Goal: Task Accomplishment & Management: Manage account settings

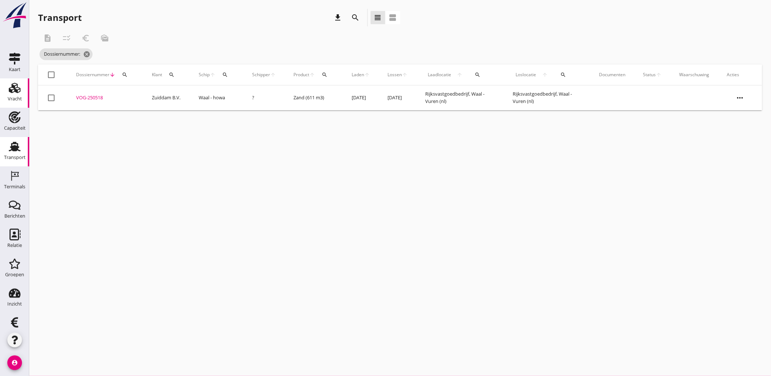
click at [13, 92] on use at bounding box center [15, 88] width 12 height 10
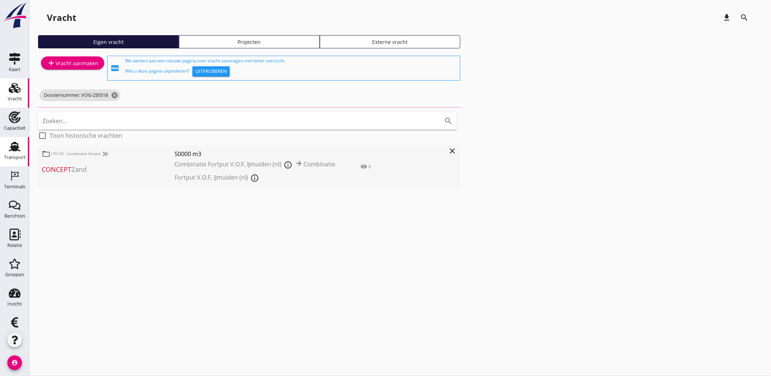
click at [12, 150] on use at bounding box center [15, 147] width 12 height 10
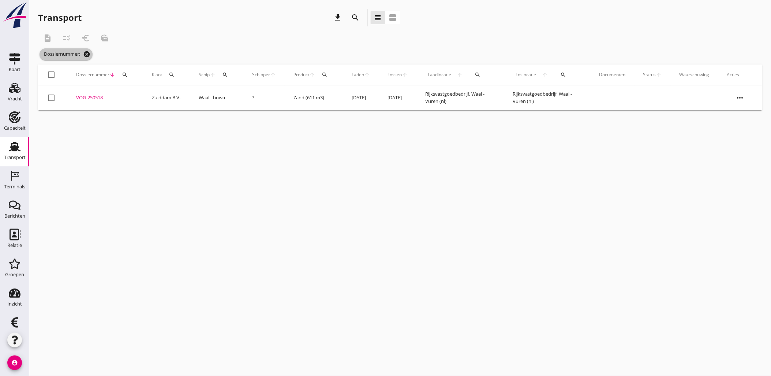
click at [88, 55] on icon "cancel" at bounding box center [86, 54] width 7 height 7
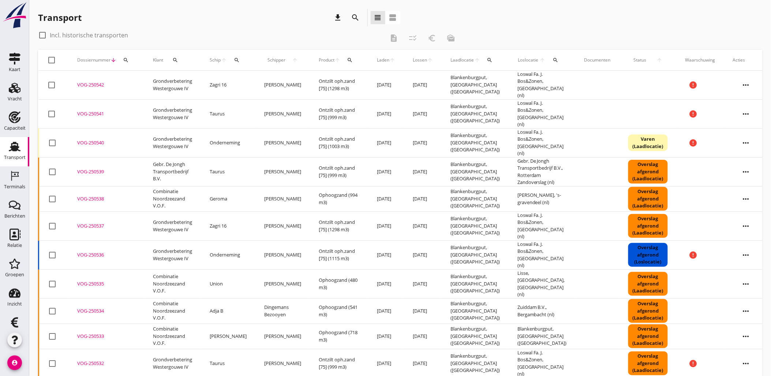
click at [736, 108] on icon "more_horiz" at bounding box center [746, 114] width 21 height 21
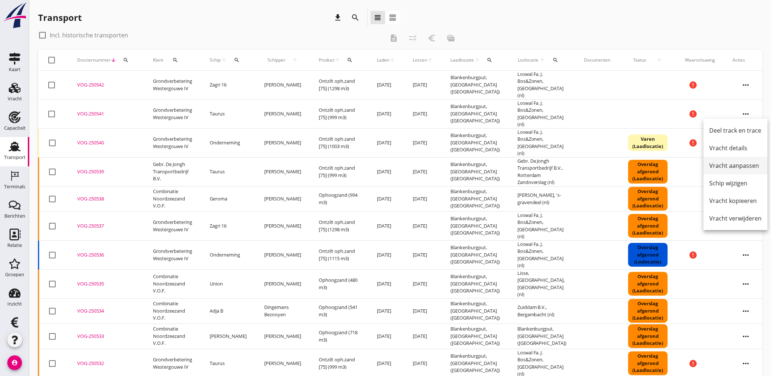
click at [740, 167] on div "Vracht aanpassen" at bounding box center [736, 165] width 52 height 9
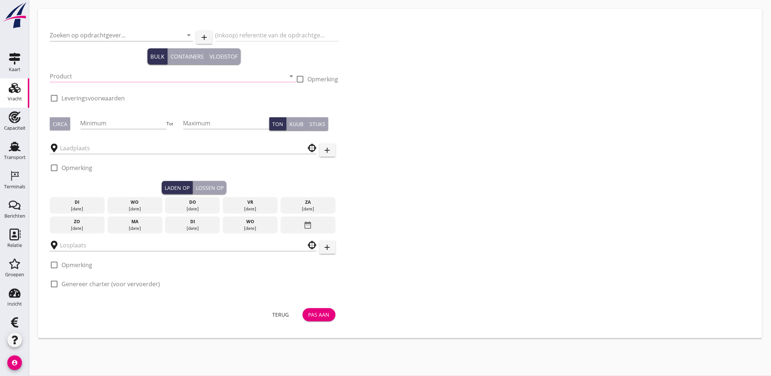
type input "Grondverbetering Westergouwe IV"
type input "Ontzilt oph.zand [75] (6120)"
type input "999"
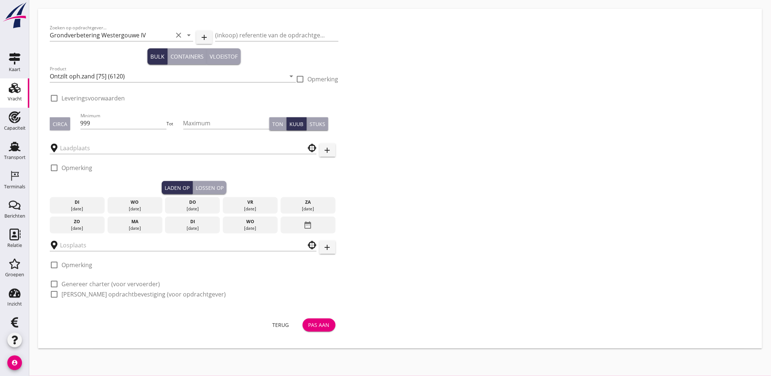
checkbox input "true"
type input "Blankenburgput"
type input "Loswal Fa. J. Bos&Zonen"
checkbox input "true"
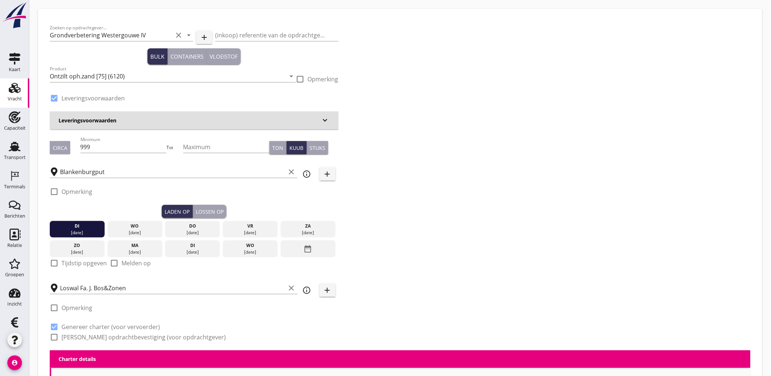
type input "2.2"
radio input "false"
click at [179, 213] on div "Laden op" at bounding box center [177, 212] width 25 height 8
click at [134, 226] on div "wo" at bounding box center [134, 226] width 51 height 7
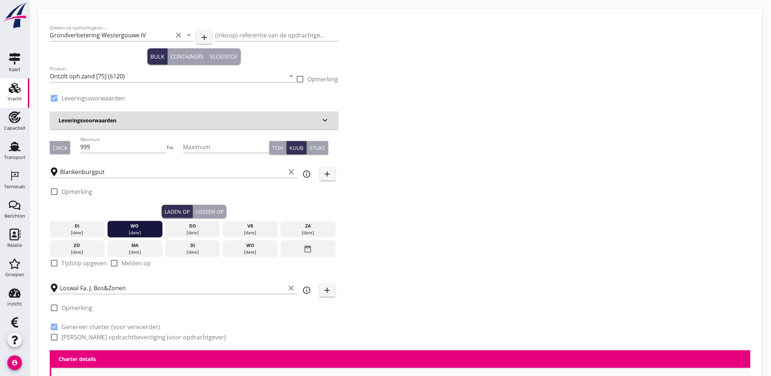
click at [216, 213] on div "Lossen op" at bounding box center [210, 212] width 28 height 8
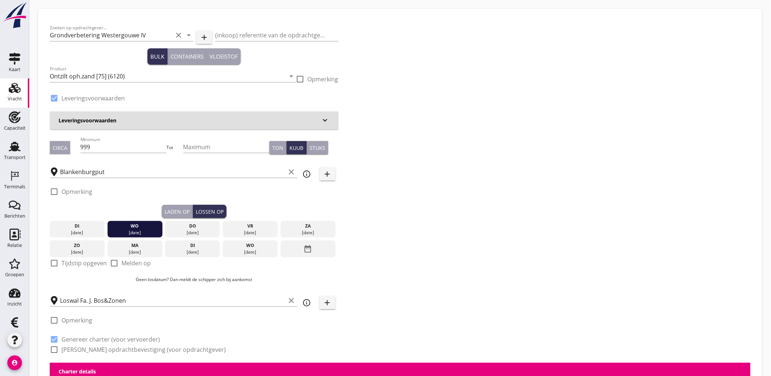
click at [146, 231] on div "[DATE]" at bounding box center [134, 232] width 51 height 7
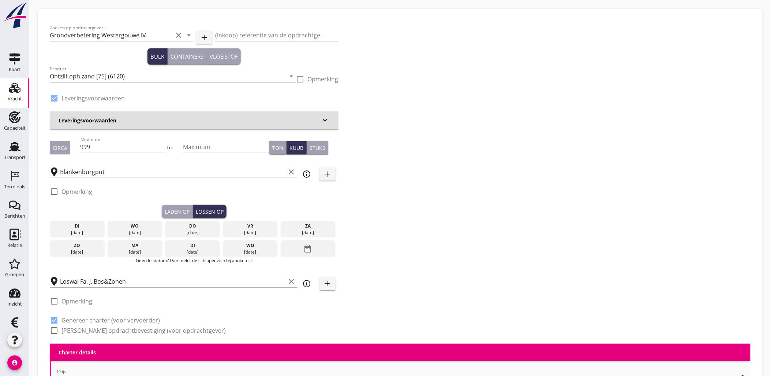
click at [145, 228] on div "wo" at bounding box center [134, 226] width 51 height 7
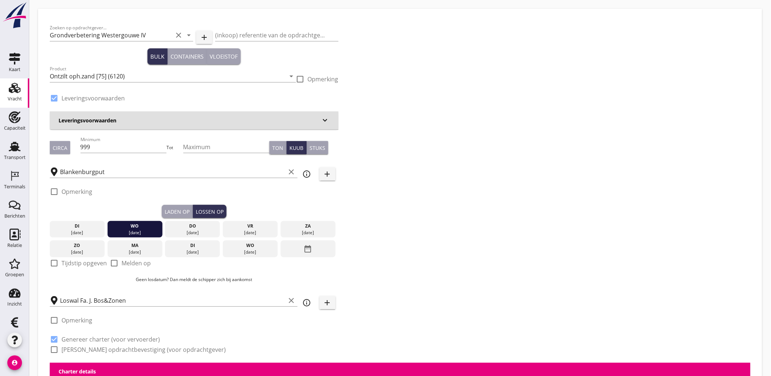
click at [188, 205] on button "Laden op" at bounding box center [177, 211] width 31 height 13
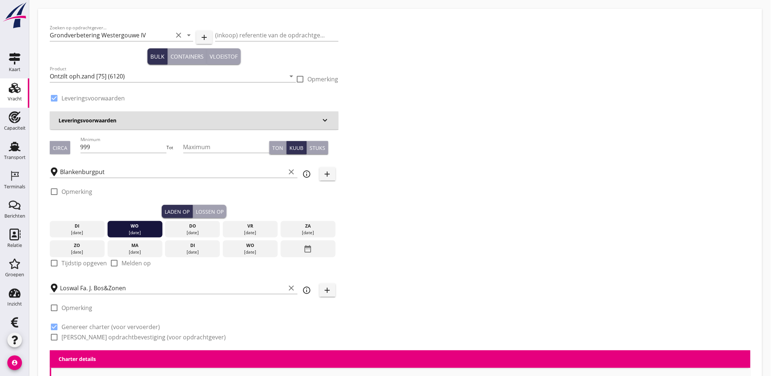
click at [214, 213] on div "Lossen op" at bounding box center [210, 212] width 28 height 8
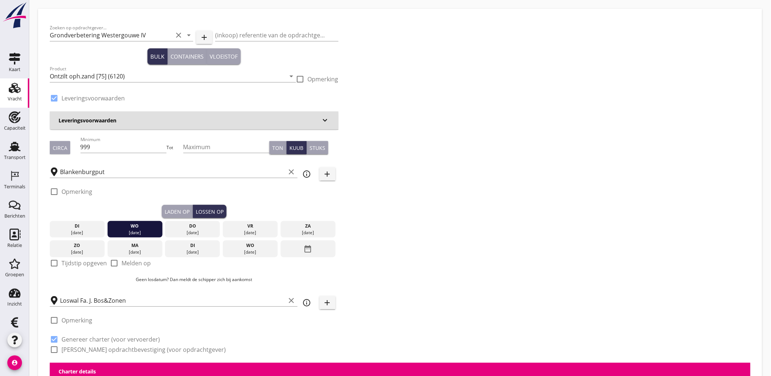
drag, startPoint x: 183, startPoint y: 213, endPoint x: 189, endPoint y: 211, distance: 5.6
click at [183, 213] on div "Laden op" at bounding box center [177, 212] width 25 height 8
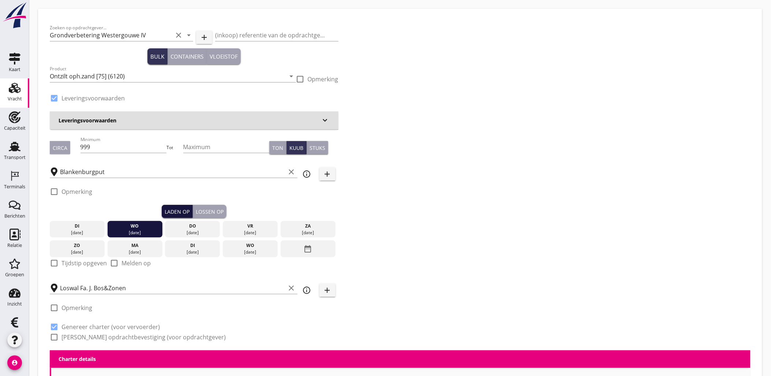
click at [173, 213] on div "Laden op" at bounding box center [177, 212] width 25 height 8
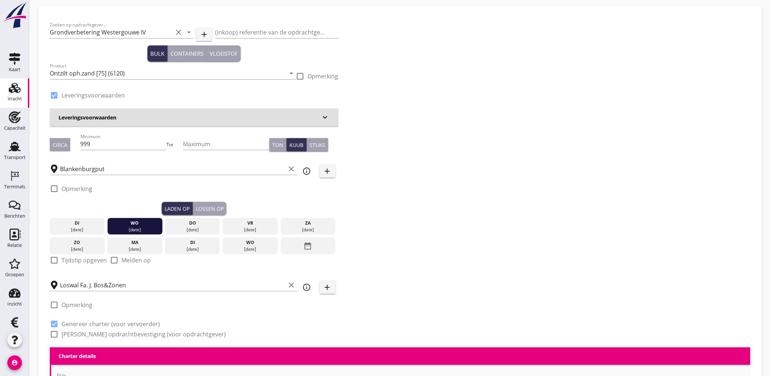
scroll to position [3, 0]
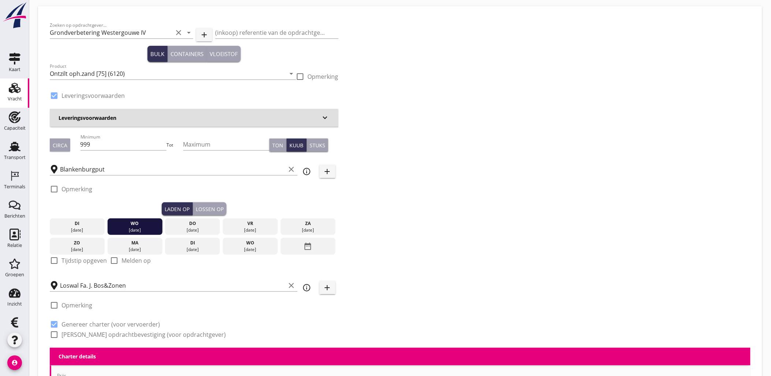
click at [305, 246] on icon "date_range" at bounding box center [308, 245] width 9 height 13
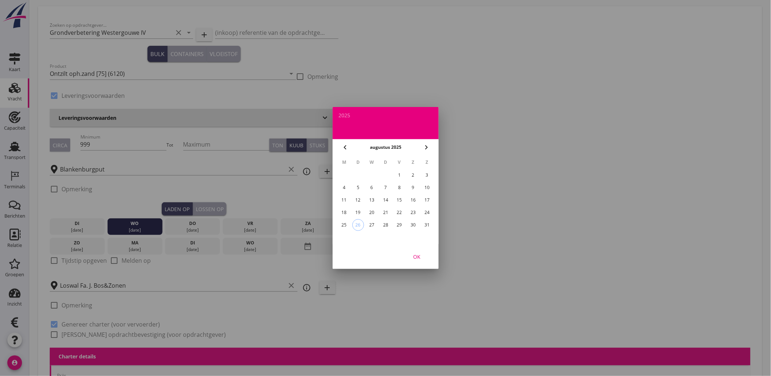
click at [359, 223] on div "26" at bounding box center [358, 224] width 11 height 11
click at [361, 225] on div "26" at bounding box center [358, 225] width 12 height 12
click at [359, 222] on div "26" at bounding box center [358, 225] width 12 height 12
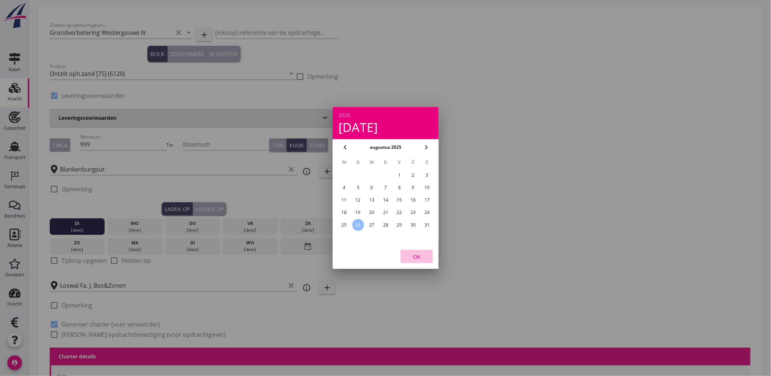
click at [420, 258] on div "OK" at bounding box center [417, 257] width 21 height 8
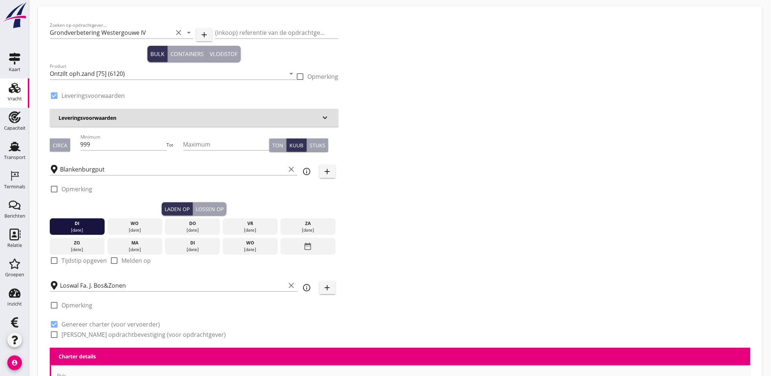
click at [147, 230] on div "[DATE]" at bounding box center [134, 230] width 51 height 7
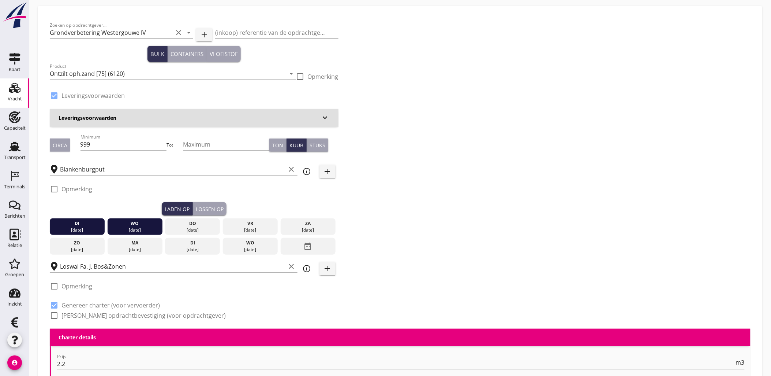
click at [202, 209] on div "Lossen op" at bounding box center [210, 209] width 28 height 8
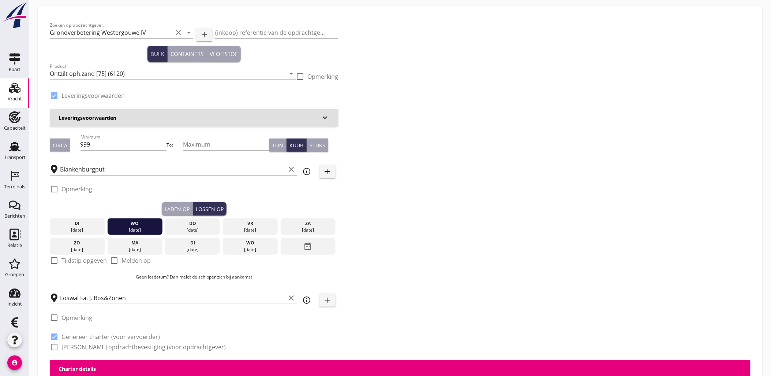
click at [134, 227] on div "[DATE]" at bounding box center [134, 230] width 51 height 7
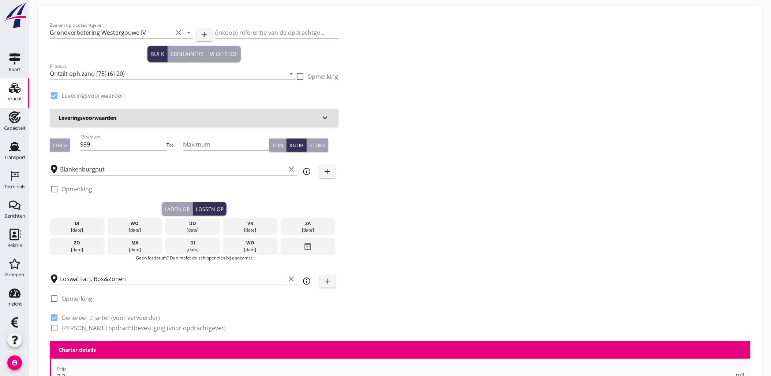
click at [170, 211] on div "Laden op" at bounding box center [177, 209] width 25 height 8
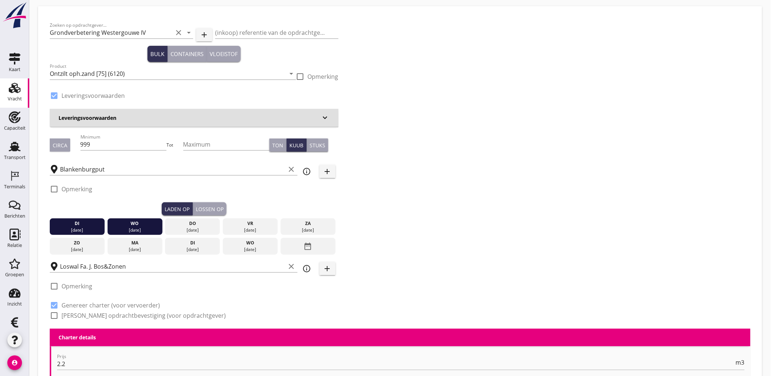
click at [129, 227] on div "[DATE]" at bounding box center [134, 230] width 51 height 7
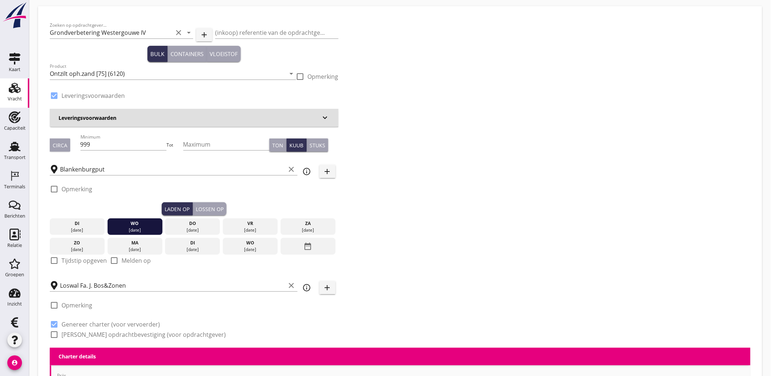
click at [129, 227] on div "[DATE]" at bounding box center [134, 230] width 51 height 7
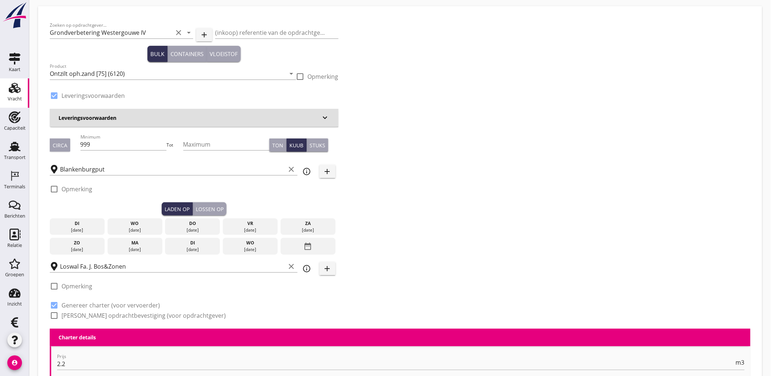
click at [129, 227] on div "[DATE]" at bounding box center [134, 230] width 51 height 7
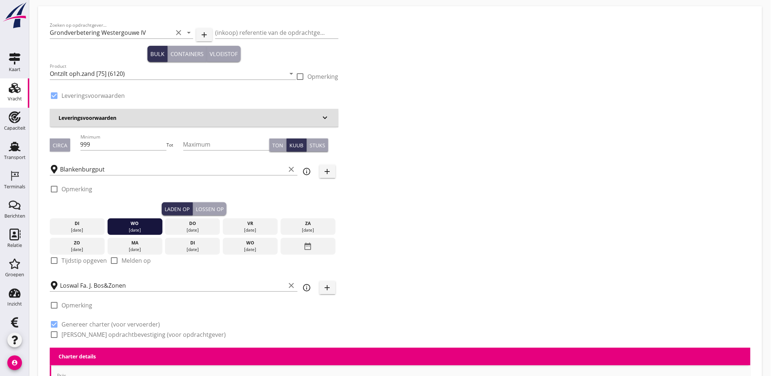
click at [197, 215] on div "di 26 aug. wo 27 aug. do 28 aug. vr 29 aug. za 30 aug. zo 31 aug. ma 01 sep. di…" at bounding box center [194, 234] width 289 height 39
click at [201, 212] on div "Lossen op" at bounding box center [210, 209] width 28 height 8
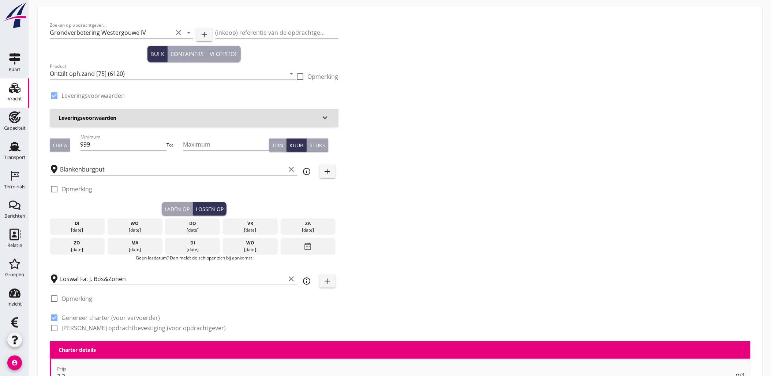
click at [138, 231] on div "[DATE]" at bounding box center [134, 230] width 51 height 7
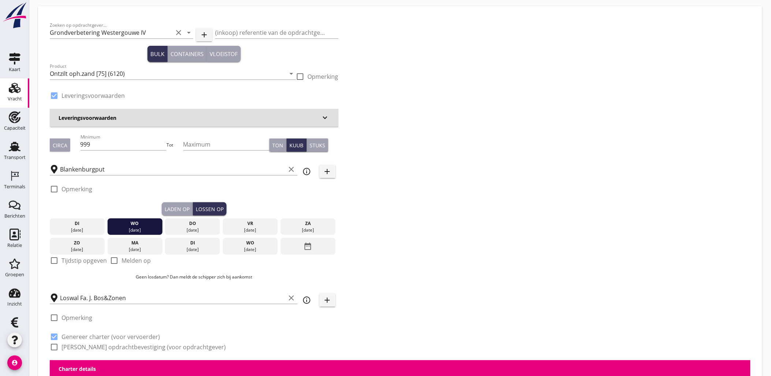
click at [175, 209] on div "Laden op" at bounding box center [177, 209] width 25 height 8
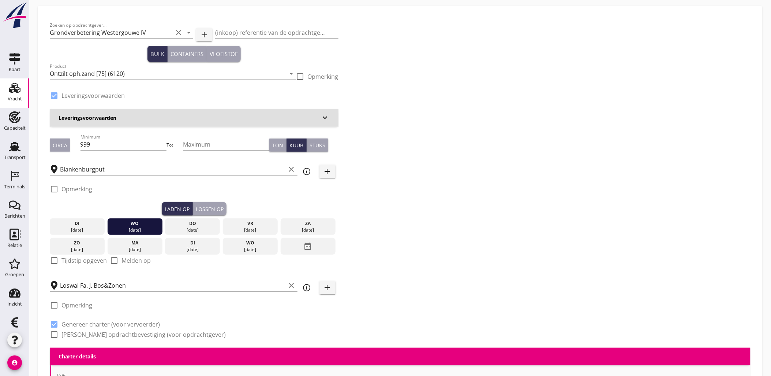
click at [82, 259] on label "Tijdstip opgeven" at bounding box center [84, 260] width 45 height 7
checkbox input "true"
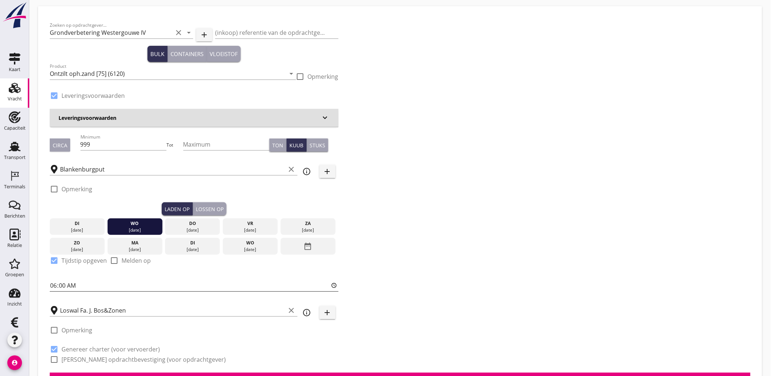
click at [122, 280] on input "06:00" at bounding box center [194, 285] width 289 height 12
click at [121, 283] on input "06:00" at bounding box center [194, 285] width 289 height 12
click at [93, 284] on input "06:00" at bounding box center [194, 285] width 289 height 12
click at [50, 286] on input "07:00" at bounding box center [194, 285] width 289 height 12
type input "06:30"
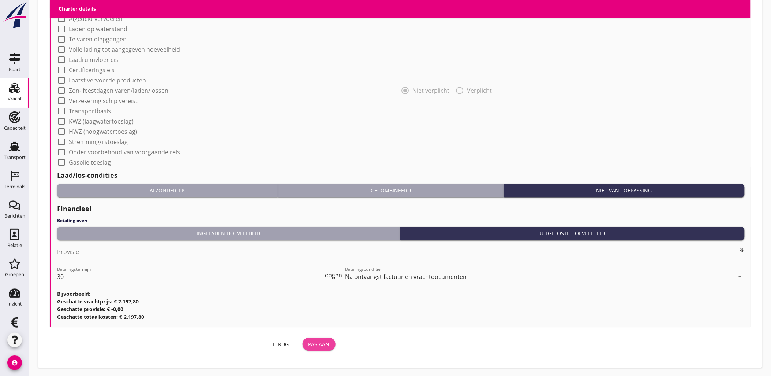
click at [323, 342] on div "Pas aan" at bounding box center [319, 344] width 21 height 8
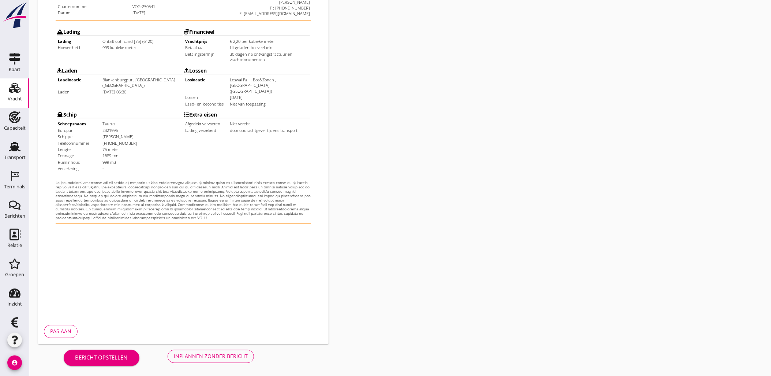
scroll to position [166, 0]
click at [208, 357] on div "Inplannen zonder bericht" at bounding box center [211, 356] width 74 height 8
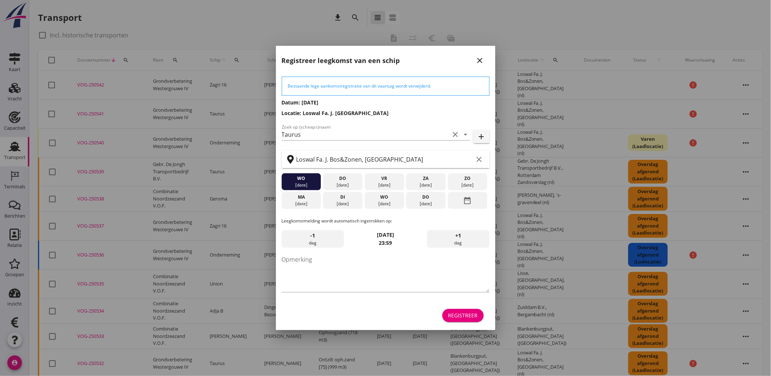
click at [463, 315] on div "Registreer" at bounding box center [463, 315] width 30 height 8
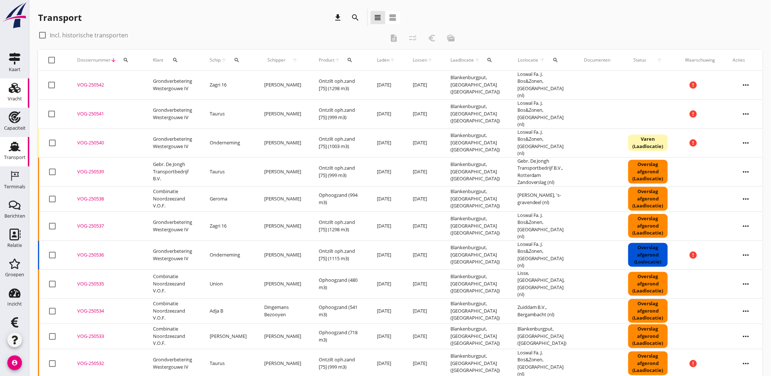
click at [11, 85] on use at bounding box center [15, 88] width 12 height 10
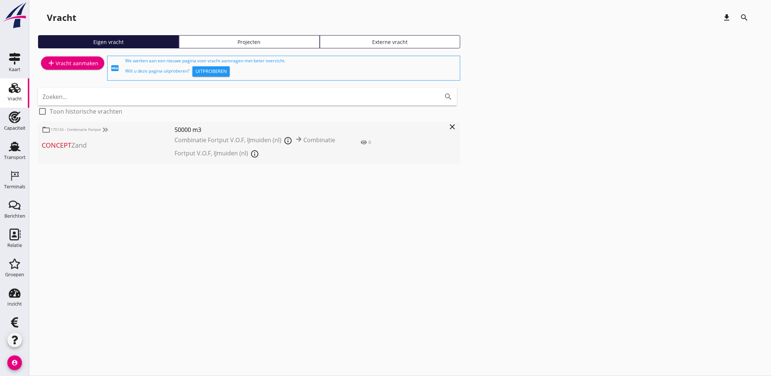
click at [254, 42] on div "Projecten" at bounding box center [249, 42] width 134 height 8
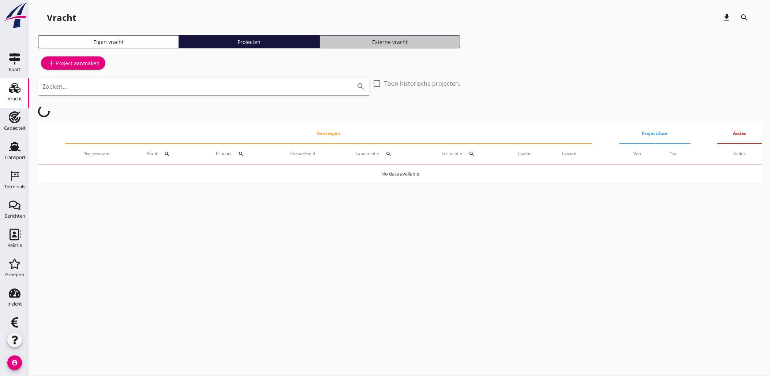
click at [438, 42] on div "Externe vracht" at bounding box center [390, 42] width 134 height 8
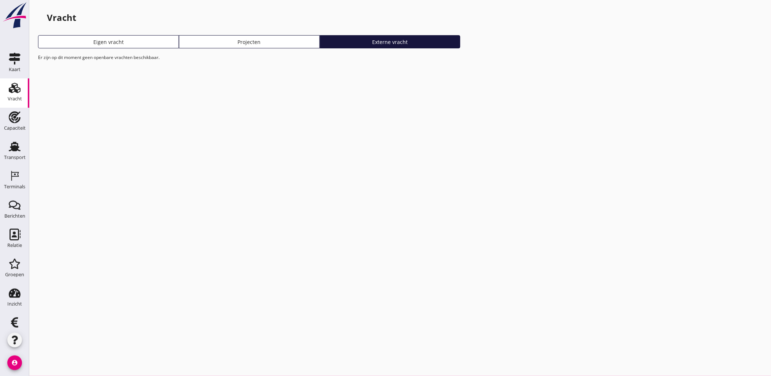
click at [264, 43] on div "Projecten" at bounding box center [249, 42] width 134 height 8
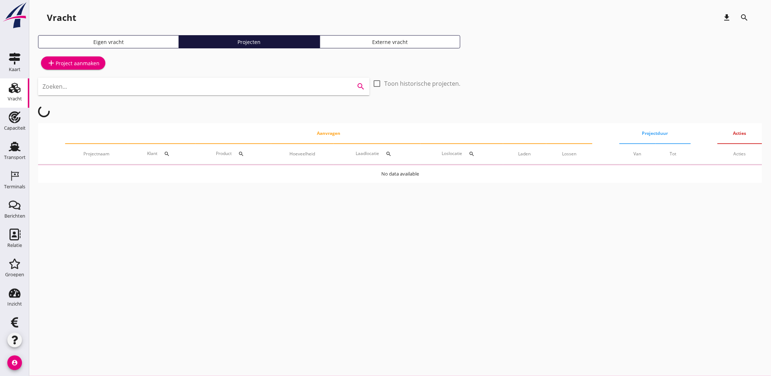
click at [130, 90] on input "Zoeken..." at bounding box center [193, 87] width 302 height 12
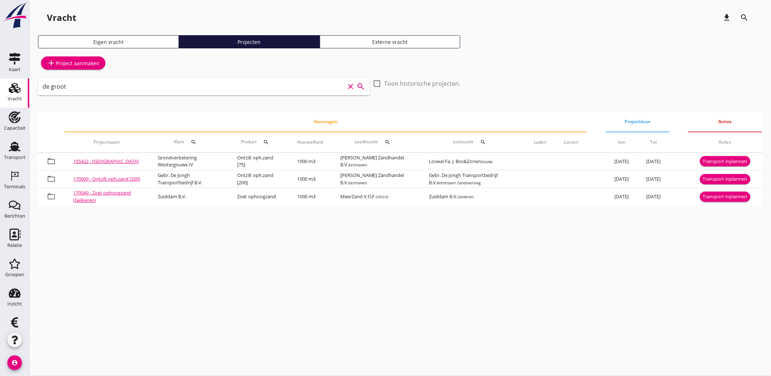
drag, startPoint x: 85, startPoint y: 85, endPoint x: 10, endPoint y: 85, distance: 75.4
click at [10, 85] on div "Kaart Kaart Vracht Vracht Capaciteit Capaciteit Transport Transport Terminals T…" at bounding box center [385, 188] width 771 height 376
type input "de groot"
click at [93, 42] on div "Eigen vracht" at bounding box center [108, 42] width 134 height 8
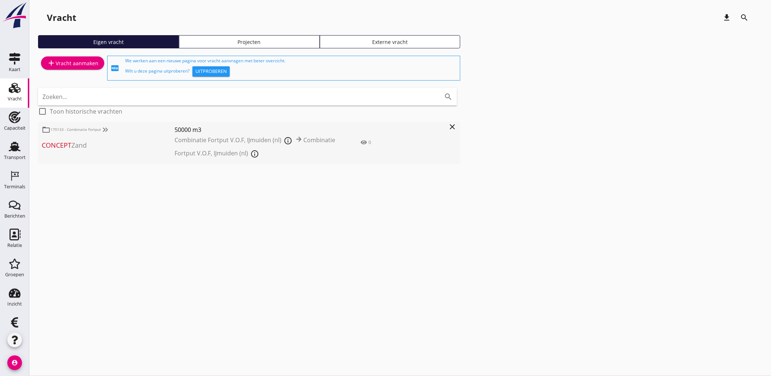
click at [89, 103] on div "Zoeken... search" at bounding box center [247, 97] width 419 height 18
click at [9, 148] on use at bounding box center [15, 147] width 12 height 10
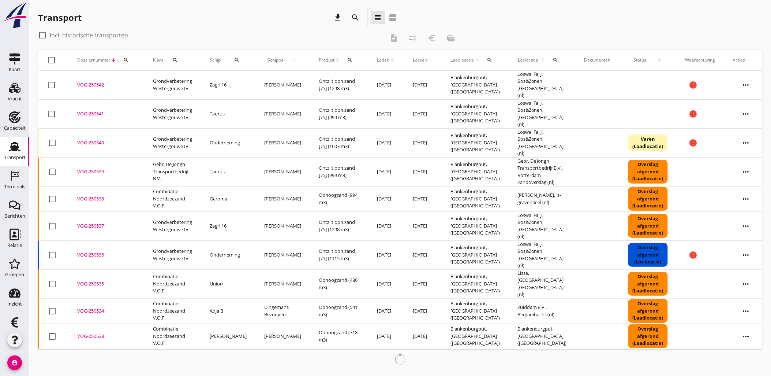
click at [239, 60] on icon "search" at bounding box center [237, 60] width 6 height 6
click at [252, 83] on input "Zoek op (scheeps)naam" at bounding box center [272, 81] width 76 height 12
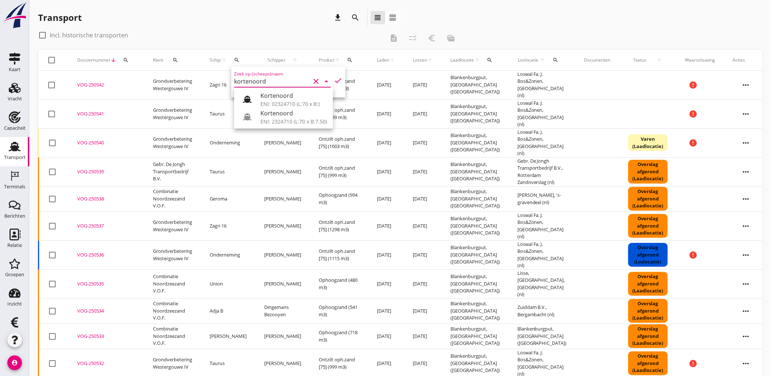
drag, startPoint x: 300, startPoint y: 97, endPoint x: 330, endPoint y: 90, distance: 30.5
click at [300, 98] on div "Kortenoord" at bounding box center [294, 95] width 67 height 9
click at [335, 78] on icon "check" at bounding box center [338, 80] width 9 height 9
type input "Kortenoord"
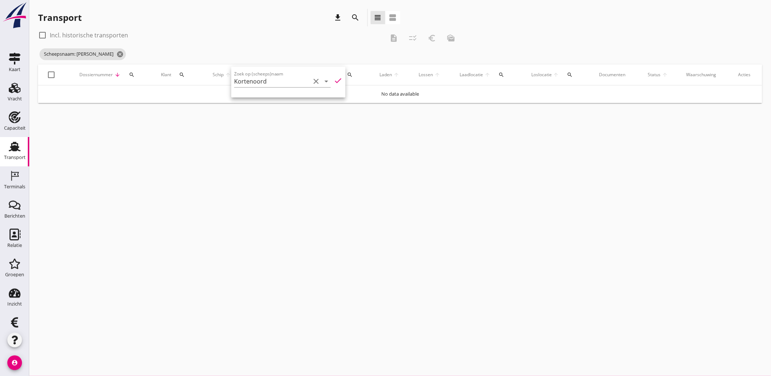
click at [334, 81] on icon "check" at bounding box center [338, 80] width 9 height 9
click at [73, 33] on label "Incl. historische transporten" at bounding box center [89, 34] width 78 height 7
checkbox input "true"
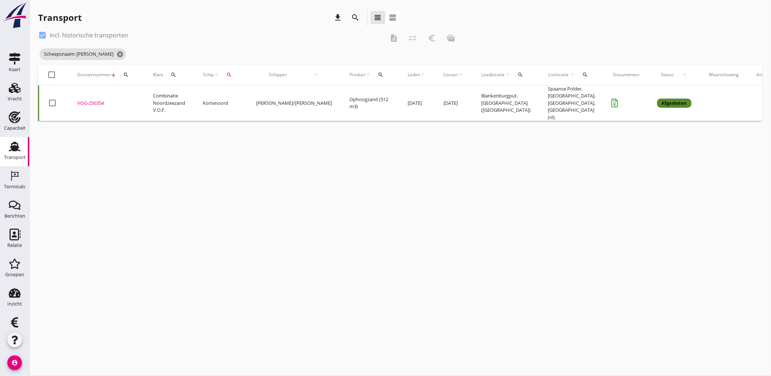
copy td "Combinatie Noordzeezand V.O.F."
drag, startPoint x: 169, startPoint y: 105, endPoint x: 200, endPoint y: 164, distance: 66.5
click at [200, 164] on div "cancel You are impersonating another user. Transport download search view_headl…" at bounding box center [400, 188] width 742 height 376
click at [94, 100] on div "VOG-250354" at bounding box center [106, 103] width 58 height 7
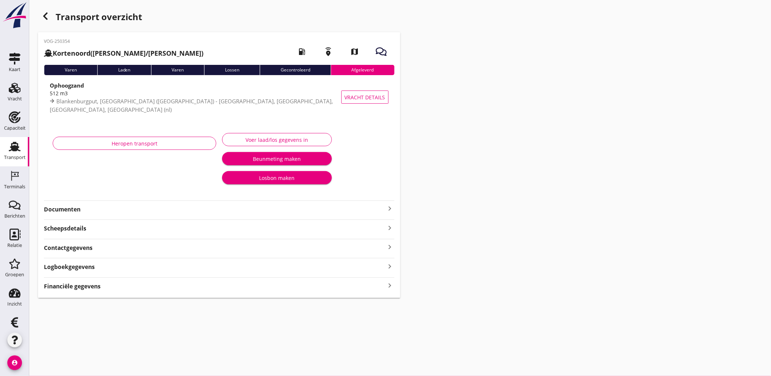
click at [94, 287] on strong "Financiële gegevens" at bounding box center [72, 286] width 57 height 8
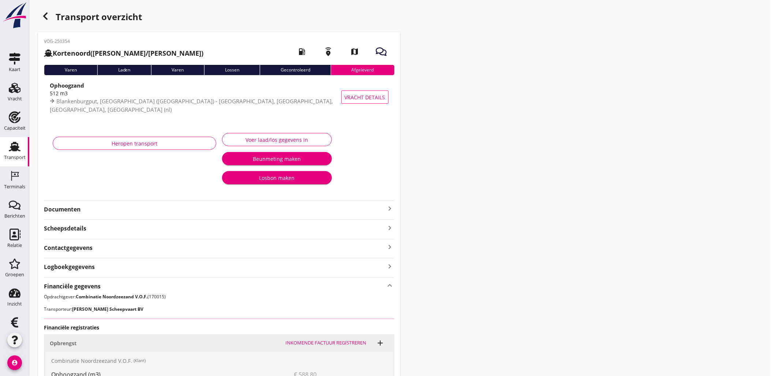
click at [94, 287] on strong "Financiële gegevens" at bounding box center [72, 286] width 57 height 8
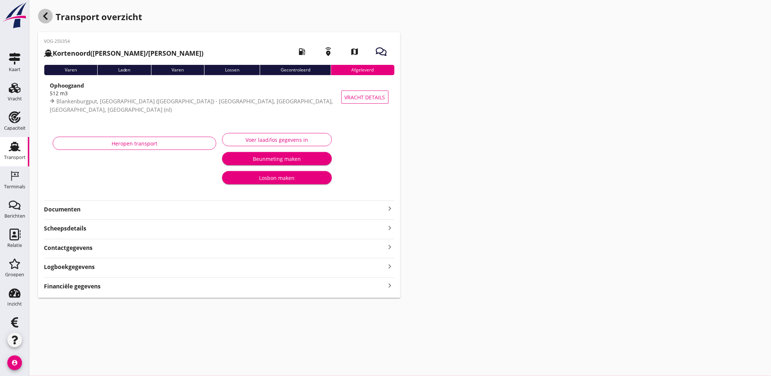
click at [41, 14] on icon "button" at bounding box center [45, 16] width 9 height 9
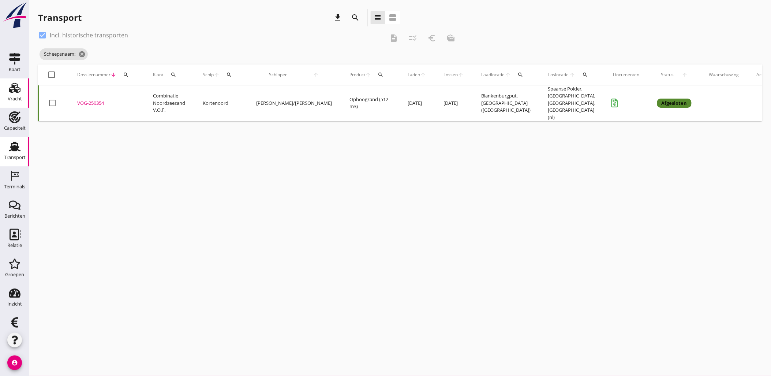
click at [12, 90] on use at bounding box center [15, 88] width 12 height 10
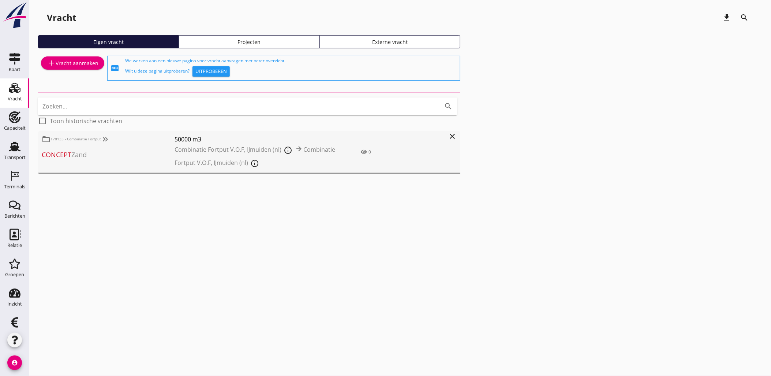
click at [234, 38] on div "Projecten" at bounding box center [249, 42] width 134 height 8
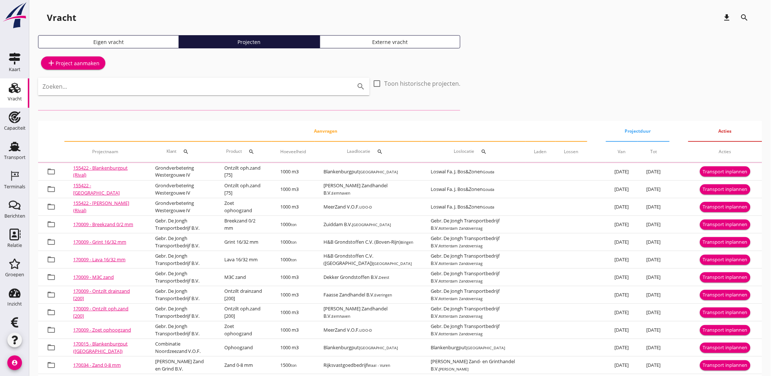
click at [76, 64] on div "add Project aanmaken" at bounding box center [73, 63] width 53 height 9
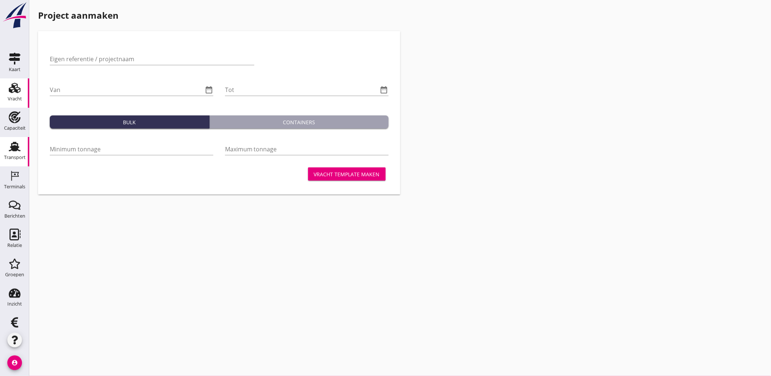
click at [12, 154] on div "Transport" at bounding box center [15, 157] width 22 height 10
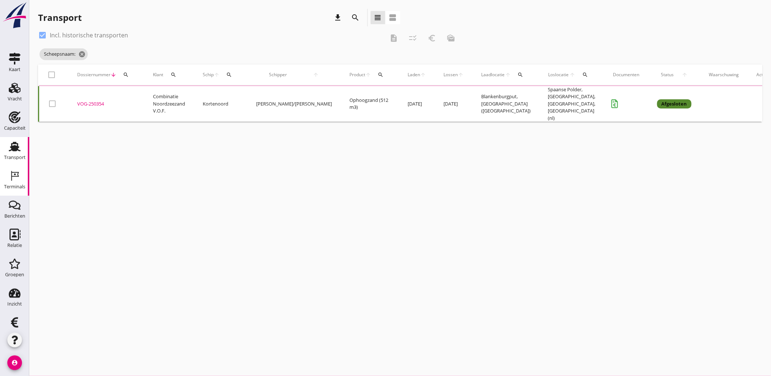
click at [12, 173] on icon "Terminals" at bounding box center [15, 176] width 12 height 12
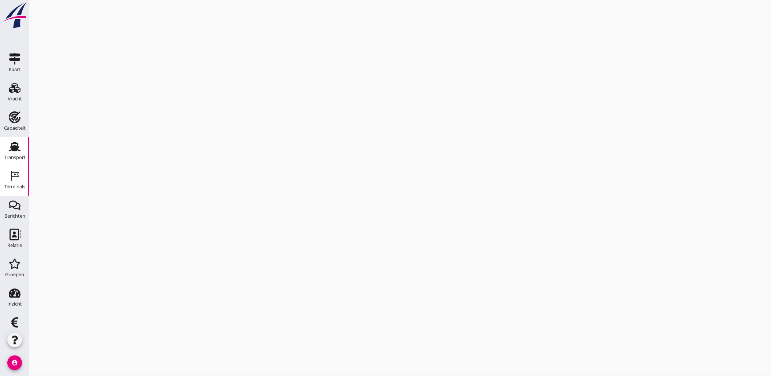
click at [14, 154] on div "Transport" at bounding box center [15, 157] width 22 height 10
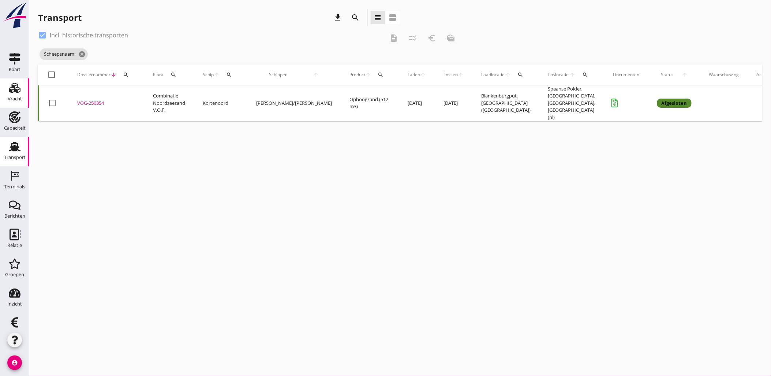
click at [15, 96] on div "Vracht" at bounding box center [15, 99] width 14 height 10
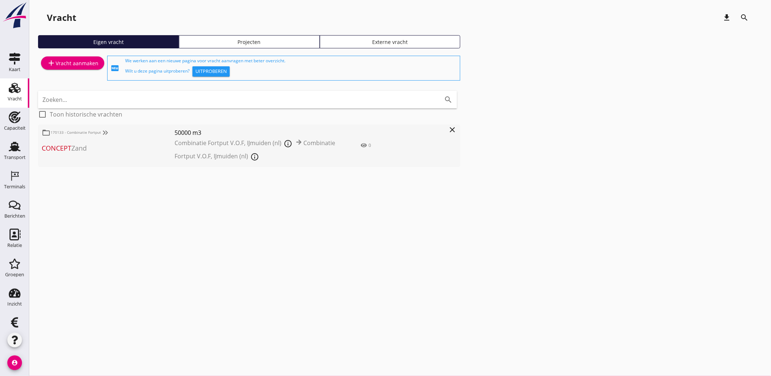
click at [100, 63] on link "add Vracht aanmaken" at bounding box center [72, 62] width 63 height 13
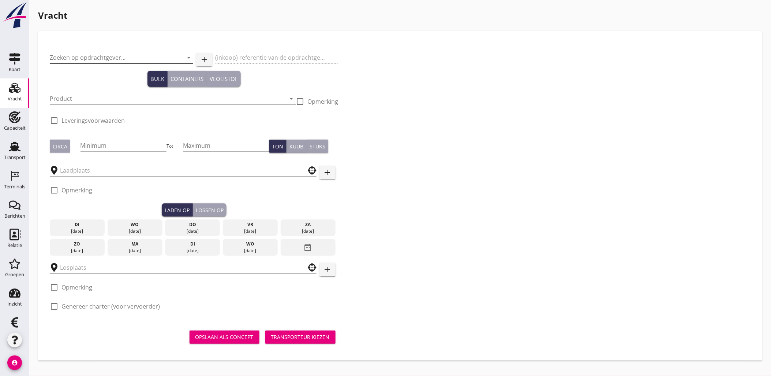
click at [124, 57] on input "Zoeken op opdrachtgever..." at bounding box center [111, 58] width 123 height 12
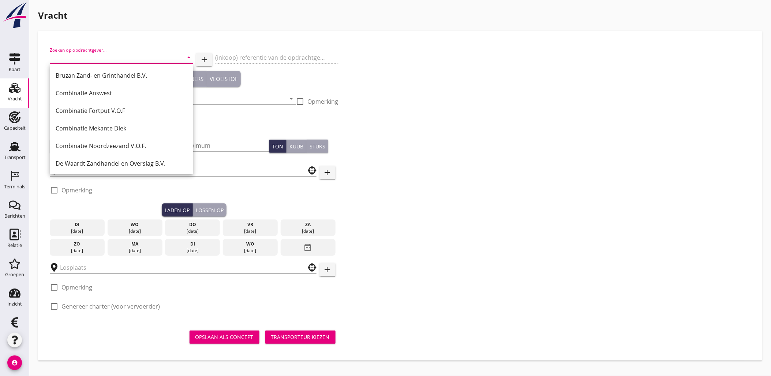
click at [134, 148] on div "Combinatie Noordzeezand V.O.F." at bounding box center [122, 145] width 132 height 9
type input "Combinatie Noordzeezand V.O.F."
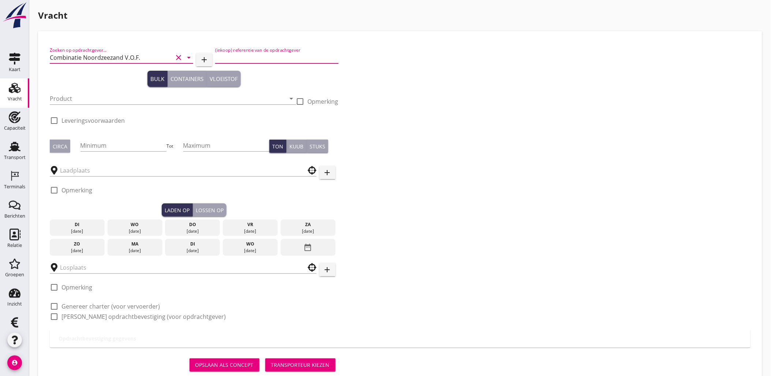
click at [242, 55] on input "(inkoop) referentie van de opdrachtgever" at bounding box center [276, 58] width 123 height 12
click at [110, 95] on input "Product" at bounding box center [168, 99] width 236 height 12
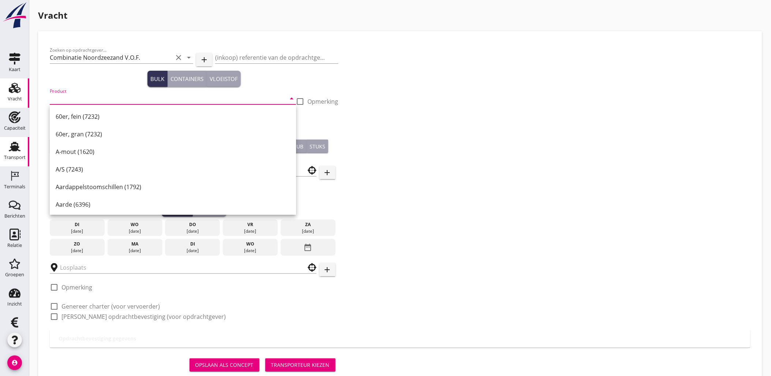
click at [12, 149] on use at bounding box center [15, 147] width 12 height 10
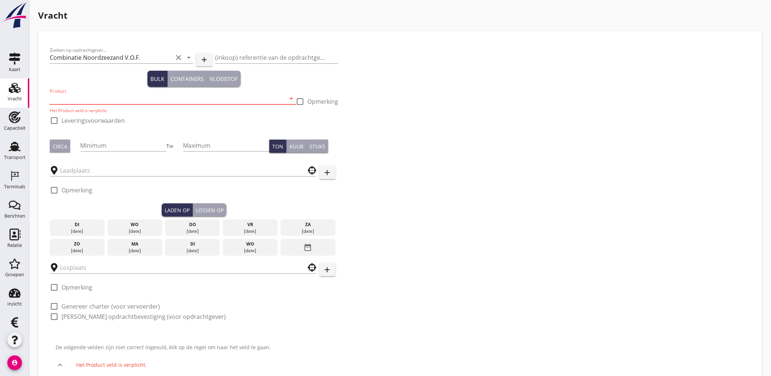
click at [112, 96] on input "Product" at bounding box center [168, 99] width 236 height 12
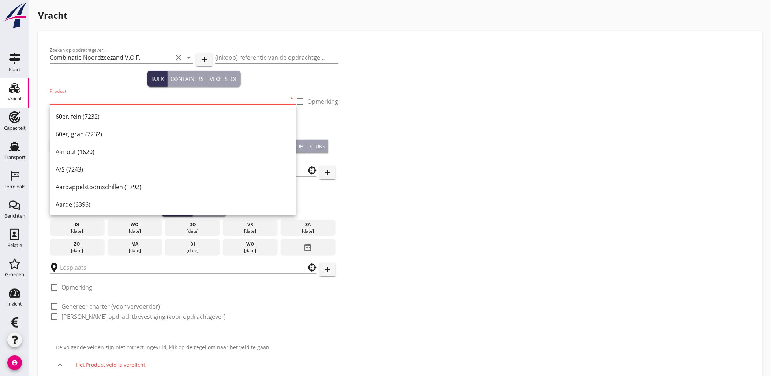
paste input "Ophoogzand (512 m3)"
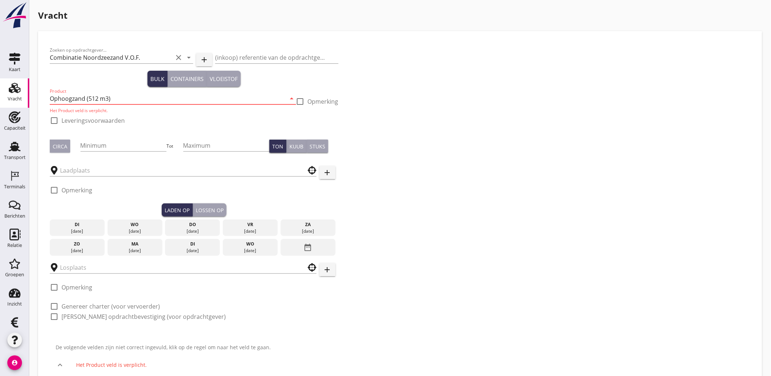
type input "Ophoogzand (512 m3)"
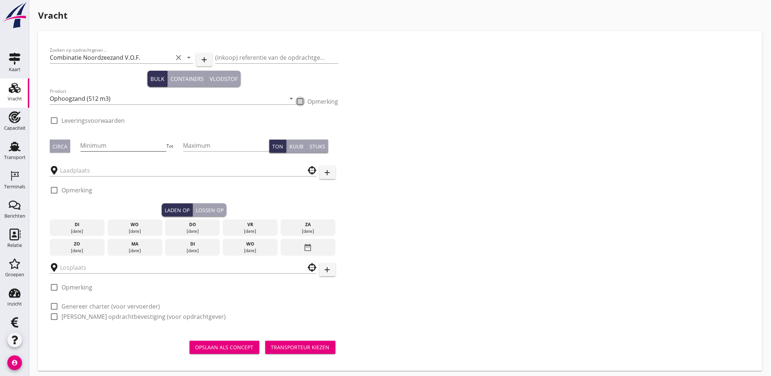
click at [146, 147] on input "Minimum" at bounding box center [124, 145] width 86 height 12
click at [221, 145] on input "Maximum" at bounding box center [226, 145] width 86 height 12
click at [125, 146] on input "Minimum" at bounding box center [124, 145] width 86 height 12
type input "518"
type button "per_ton"
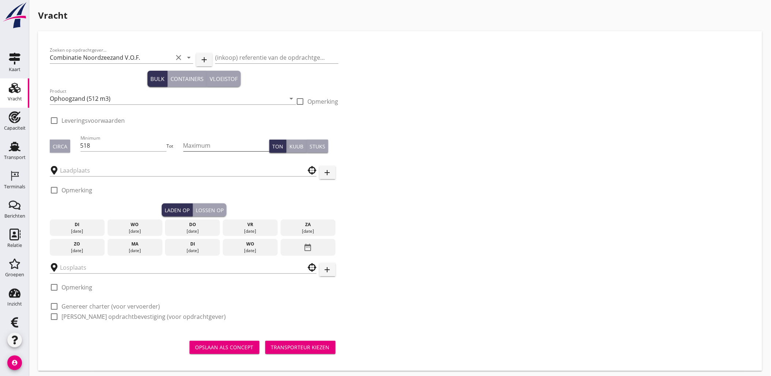
click at [214, 148] on input "Maximum" at bounding box center [226, 145] width 86 height 12
type input "518"
click at [94, 167] on input "text" at bounding box center [178, 170] width 236 height 12
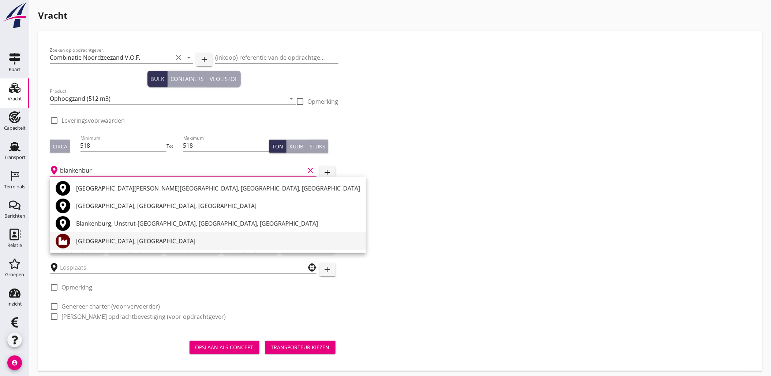
click at [126, 242] on div "[GEOGRAPHIC_DATA], [GEOGRAPHIC_DATA]" at bounding box center [218, 241] width 284 height 9
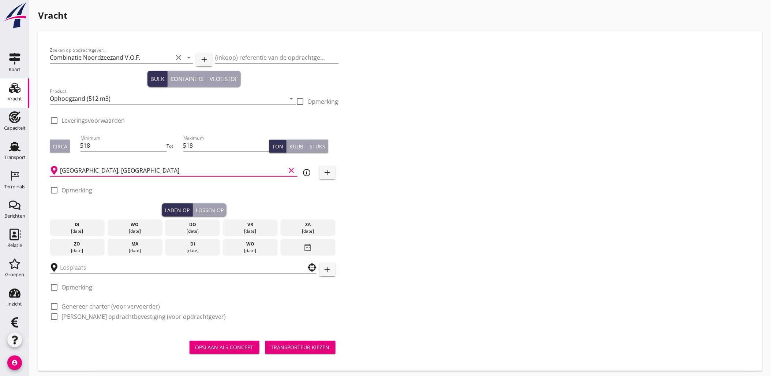
type input "[GEOGRAPHIC_DATA], [GEOGRAPHIC_DATA]"
click at [77, 230] on div "[DATE]" at bounding box center [77, 231] width 51 height 7
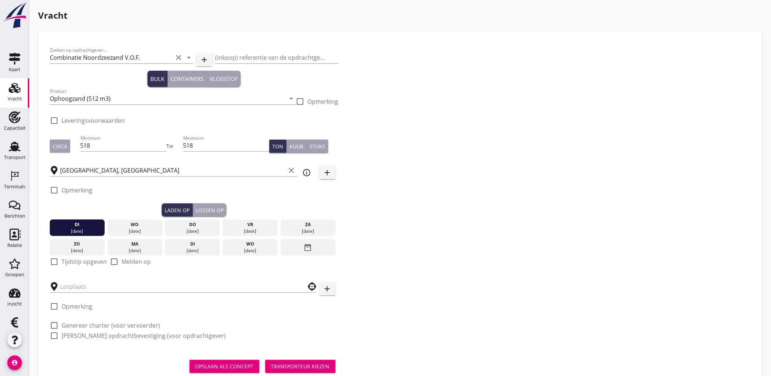
click at [207, 213] on div "Lossen op" at bounding box center [210, 210] width 28 height 8
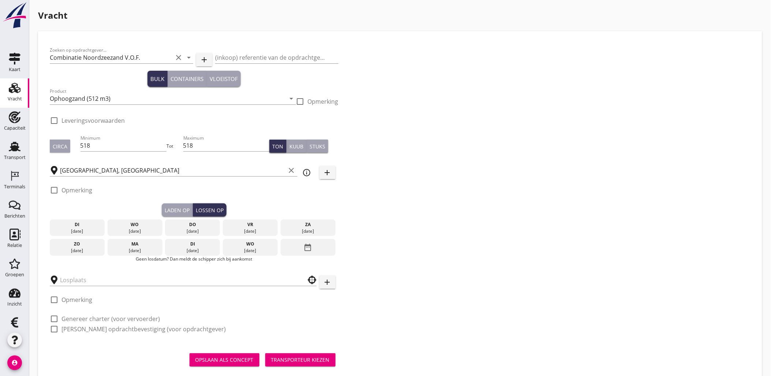
click at [85, 229] on div "[DATE]" at bounding box center [77, 231] width 51 height 7
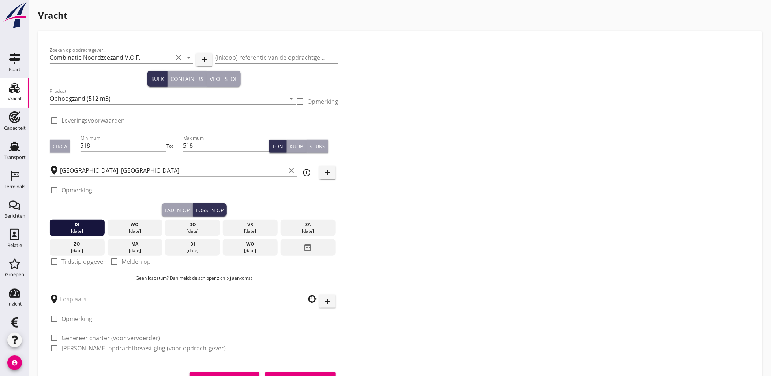
click at [120, 294] on input "text" at bounding box center [178, 299] width 236 height 12
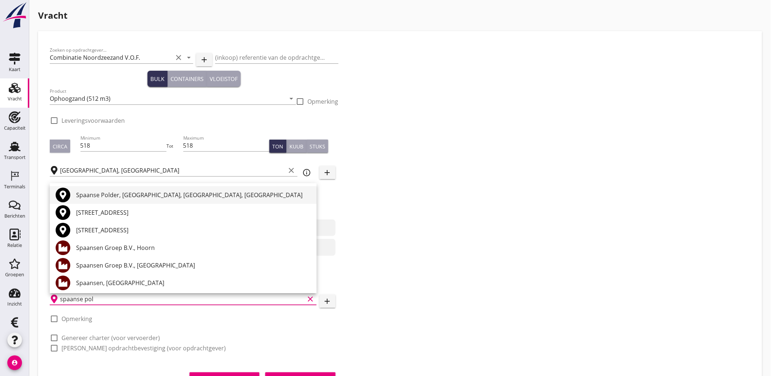
click at [170, 199] on div "Spaanse Polder, Rotterdam, South Holland, Netherlands" at bounding box center [193, 195] width 235 height 18
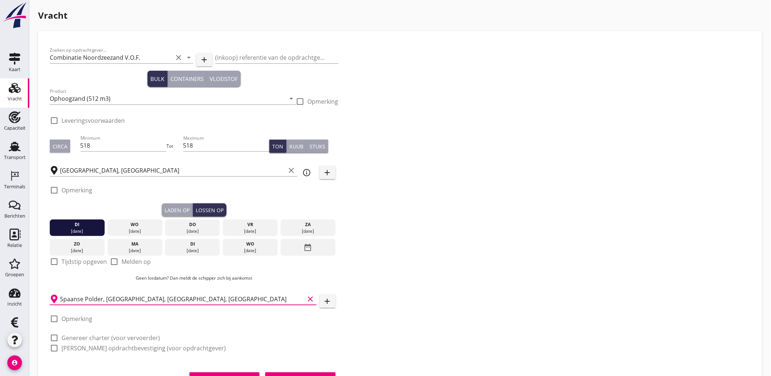
type input "Spaanse Polder, Rotterdam, South Holland, Netherlands"
click at [177, 209] on div "Laden op" at bounding box center [177, 210] width 25 height 8
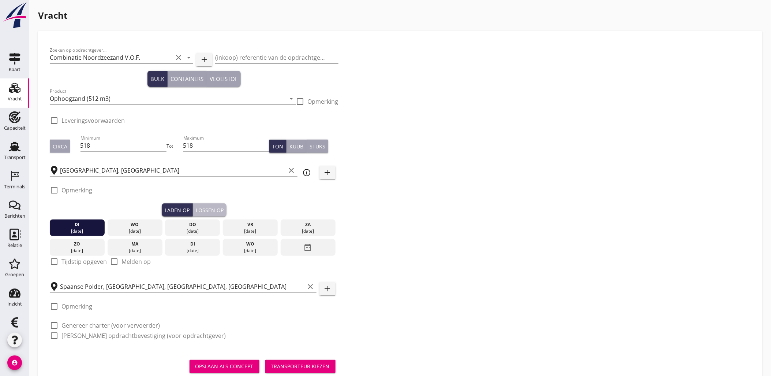
click at [221, 207] on div "Lossen op" at bounding box center [210, 210] width 28 height 8
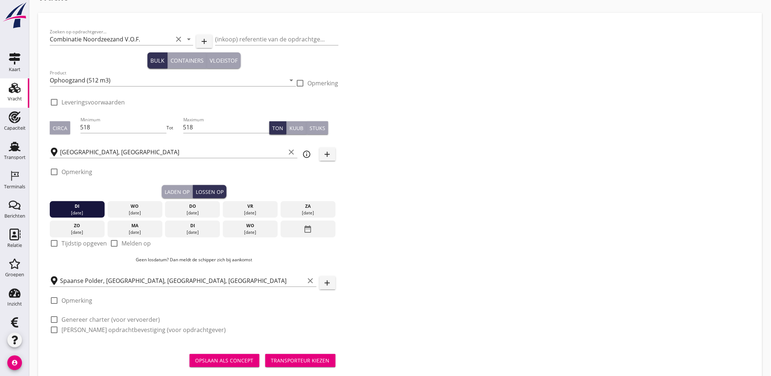
scroll to position [34, 0]
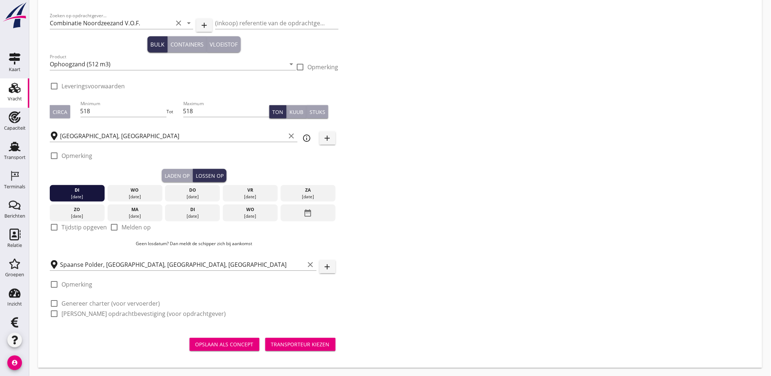
click at [304, 345] on div "Transporteur kiezen" at bounding box center [300, 344] width 59 height 8
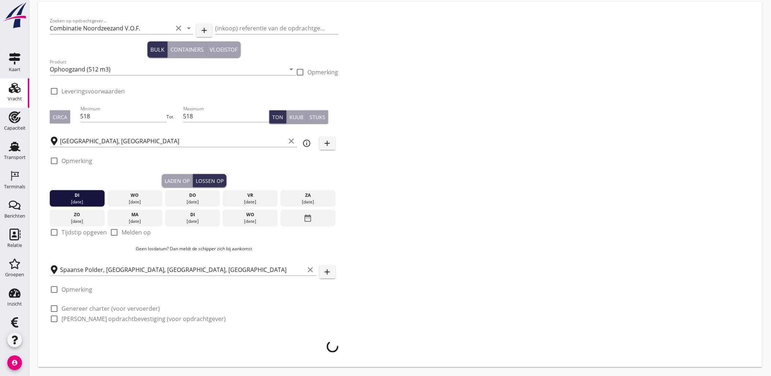
scroll to position [29, 0]
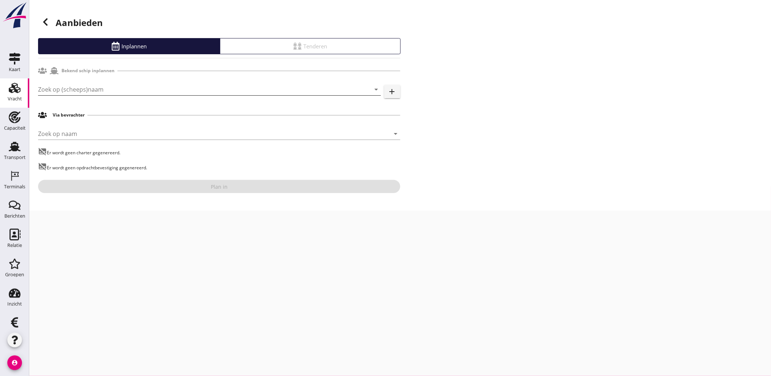
click at [98, 86] on input "Zoek op (scheeps)naam" at bounding box center [199, 89] width 323 height 12
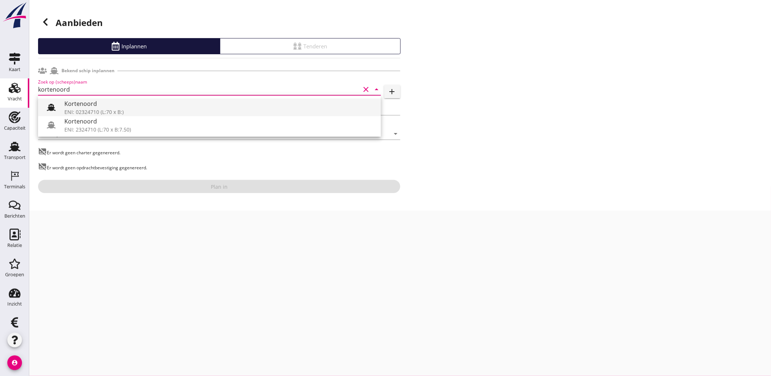
click at [98, 101] on div "Kortenoord" at bounding box center [219, 103] width 311 height 9
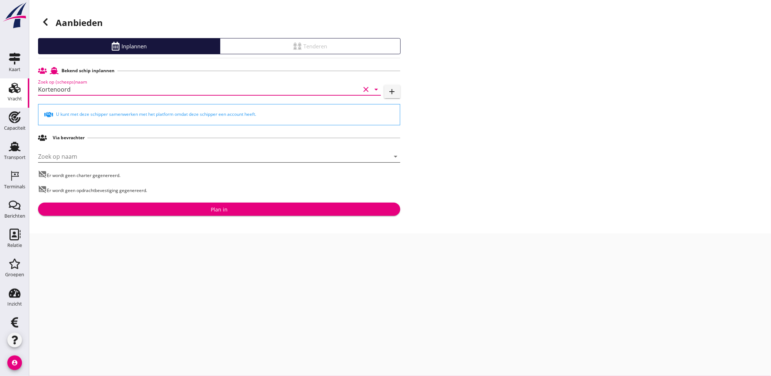
type input "Kortenoord"
click at [79, 150] on input "Zoek op naam" at bounding box center [209, 156] width 342 height 12
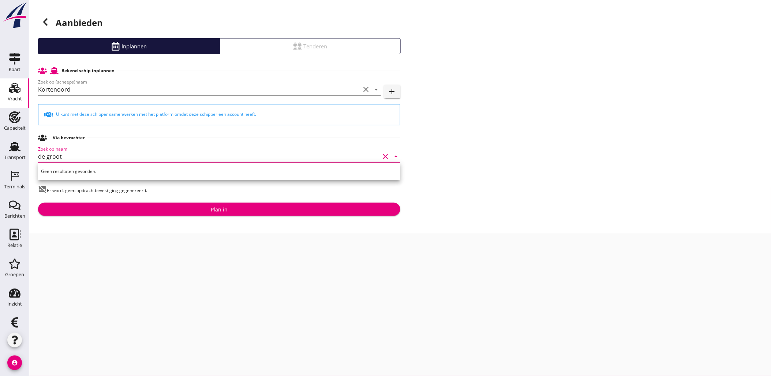
drag, startPoint x: 82, startPoint y: 154, endPoint x: -26, endPoint y: 150, distance: 108.5
click at [0, 150] on html "Geen resultaten gevonden. Kortenoord ENI: 02324710 (L:70 x B:) Kortenoord ENI: …" at bounding box center [385, 188] width 771 height 376
click at [97, 157] on input "de groot" at bounding box center [209, 156] width 342 height 12
drag, startPoint x: 106, startPoint y: 157, endPoint x: -20, endPoint y: 150, distance: 126.1
click at [0, 150] on html "Geen resultaten gevonden. Kortenoord ENI: 02324710 (L:70 x B:) Kortenoord ENI: …" at bounding box center [385, 188] width 771 height 376
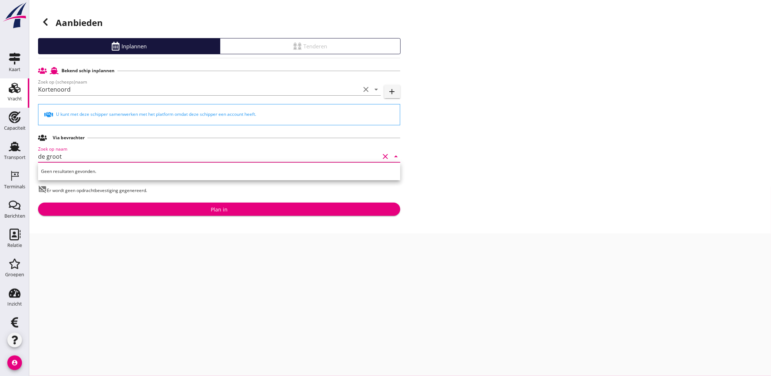
paste input "[PERSON_NAME] Scheepvaart BV"
drag, startPoint x: 48, startPoint y: 156, endPoint x: 135, endPoint y: 157, distance: 86.4
click at [127, 157] on input "[PERSON_NAME] Scheepvaart BV" at bounding box center [209, 156] width 342 height 12
type input "M"
type input "d"
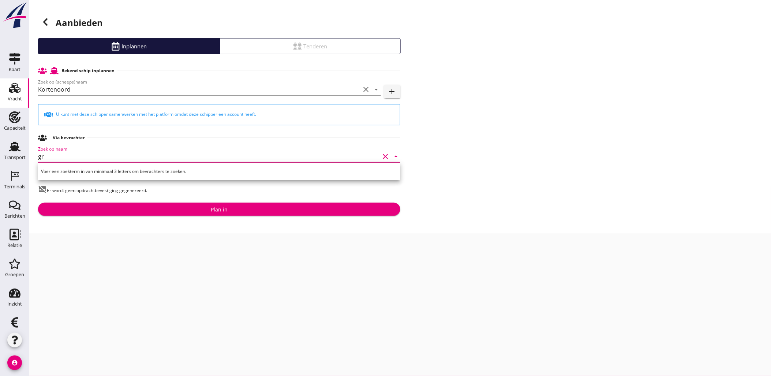
type input "g"
type input "s"
type input "z"
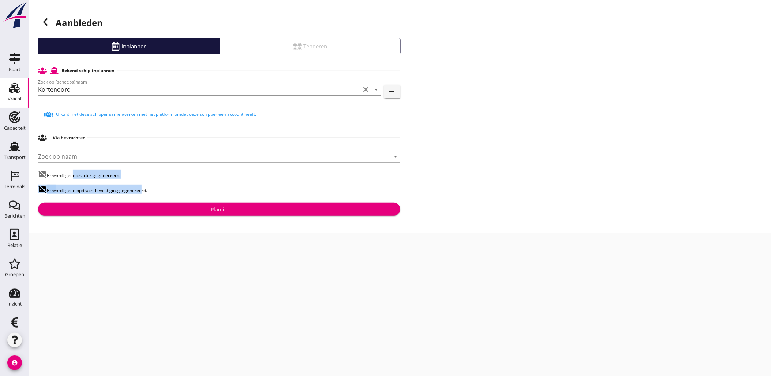
drag, startPoint x: 70, startPoint y: 173, endPoint x: 139, endPoint y: 188, distance: 70.7
click at [139, 188] on div "Bekend schip inplannen Zoek op (scheeps)naam Kortenoord clear arrow_drop_down a…" at bounding box center [219, 140] width 362 height 152
click at [139, 188] on p "subtitles_off Er wordt geen opdrachtbevestiging gegenereerd." at bounding box center [219, 189] width 362 height 9
click at [181, 209] on div "Plan in" at bounding box center [219, 209] width 351 height 8
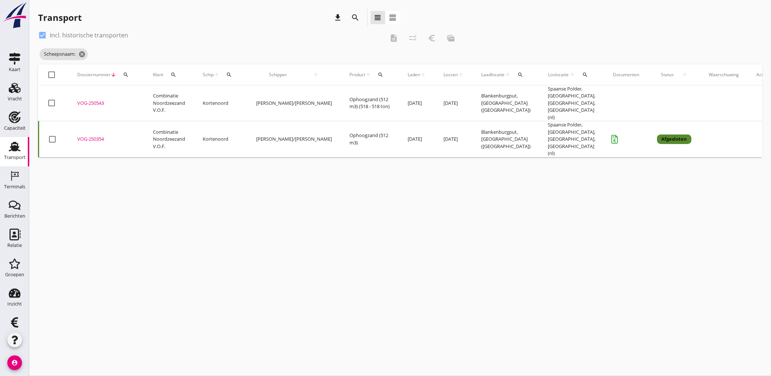
click at [154, 178] on div "cancel You are impersonating another user. Transport download search view_headl…" at bounding box center [400, 188] width 742 height 376
click at [15, 123] on div "Capaciteit" at bounding box center [15, 128] width 22 height 10
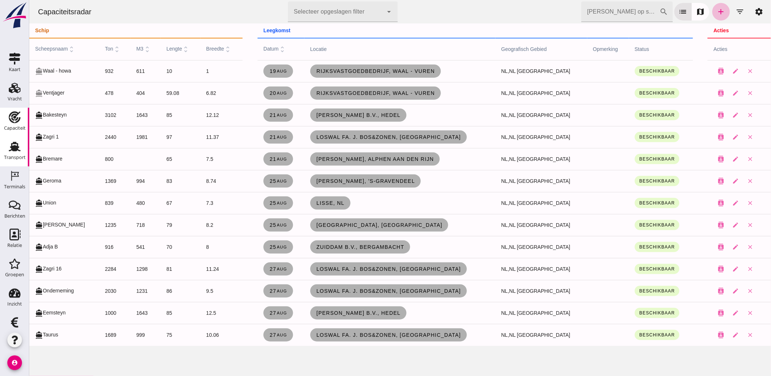
click at [13, 149] on use at bounding box center [15, 147] width 12 height 10
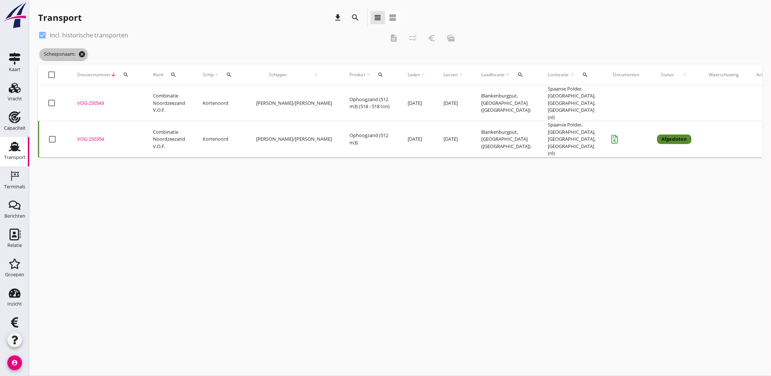
click at [84, 56] on icon "cancel" at bounding box center [81, 54] width 7 height 7
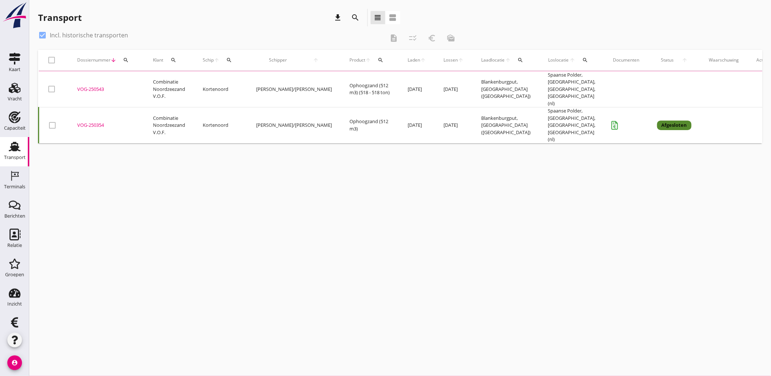
click at [82, 37] on label "Incl. historische transporten" at bounding box center [89, 34] width 78 height 7
checkbox input "false"
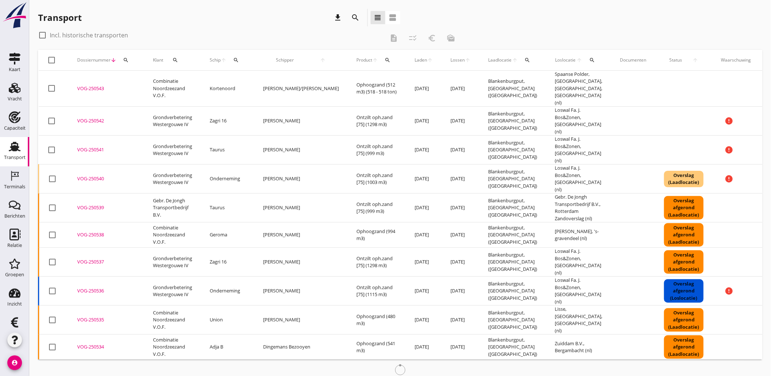
click at [415, 63] on span "Laden" at bounding box center [421, 60] width 12 height 7
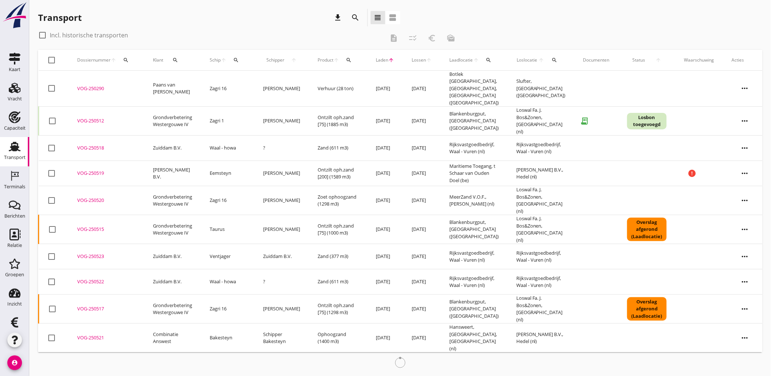
click at [376, 60] on span "Laden" at bounding box center [382, 60] width 12 height 7
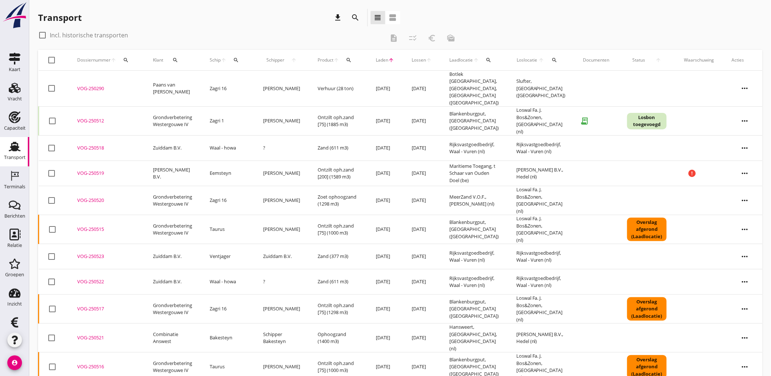
click at [376, 57] on span "Laden" at bounding box center [382, 60] width 12 height 7
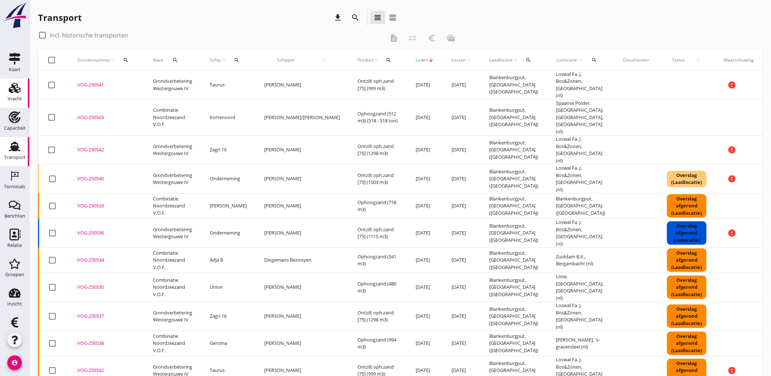
click at [19, 90] on div "Vracht" at bounding box center [15, 88] width 18 height 12
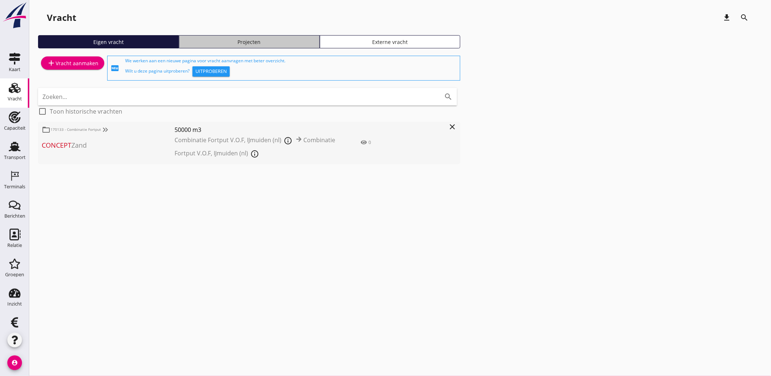
click at [233, 44] on div "Projecten" at bounding box center [249, 42] width 134 height 8
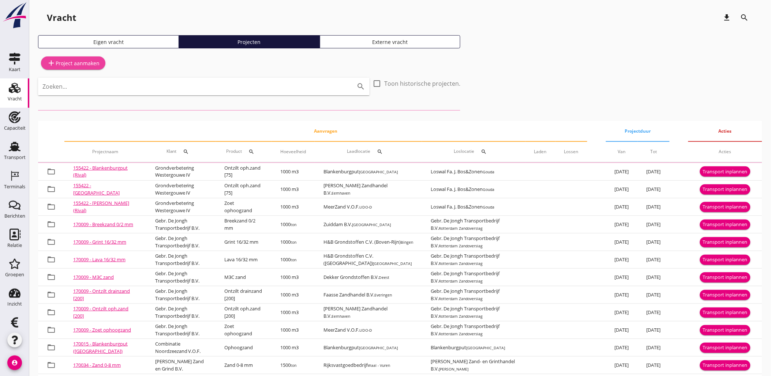
click at [82, 64] on div "add Project aanmaken" at bounding box center [73, 63] width 53 height 9
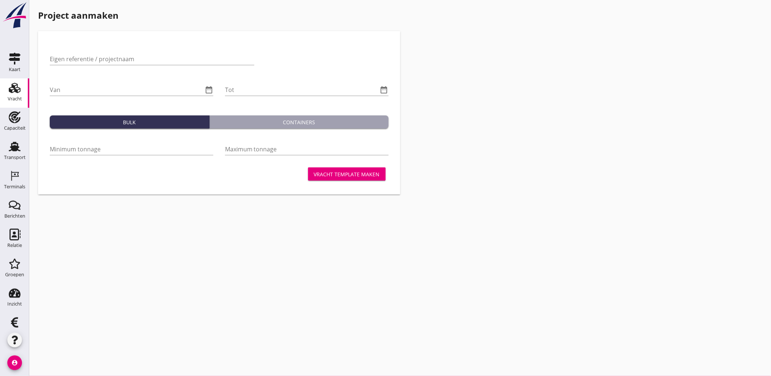
click at [12, 122] on use at bounding box center [15, 117] width 12 height 12
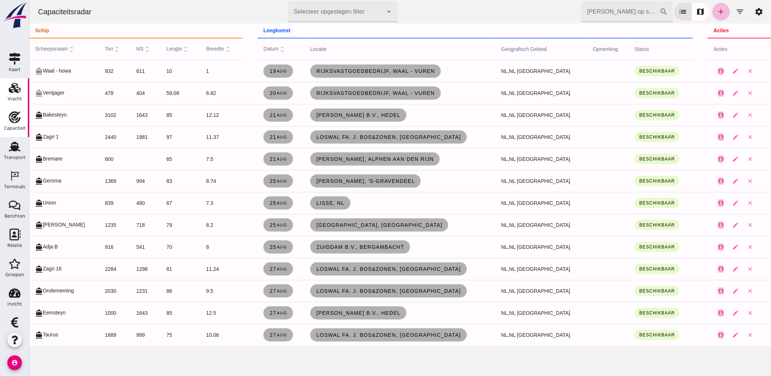
click at [12, 85] on icon "Vracht" at bounding box center [15, 88] width 12 height 12
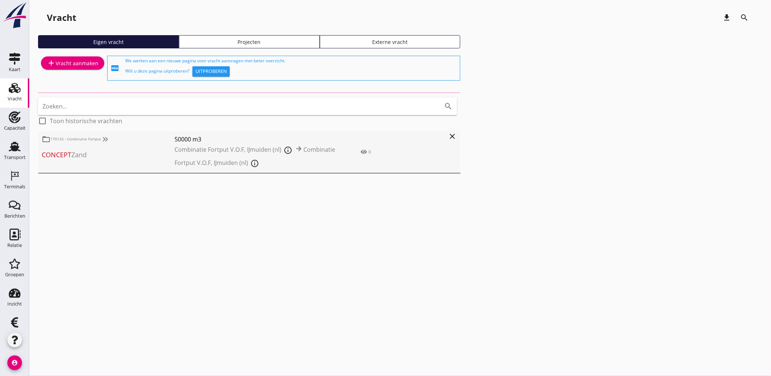
click at [63, 66] on div "add Vracht aanmaken" at bounding box center [73, 63] width 52 height 9
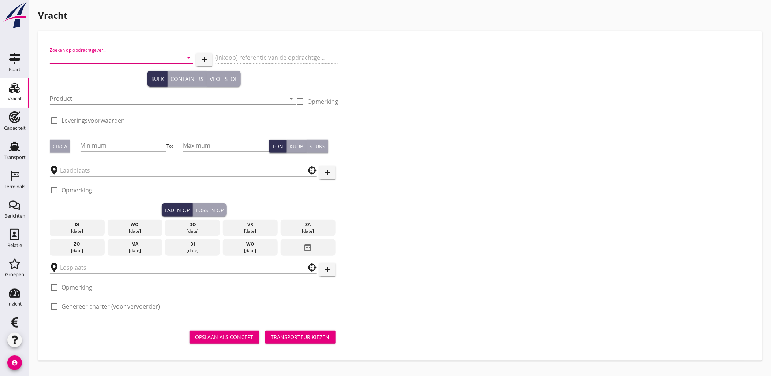
click at [123, 59] on input "Zoeken op opdrachtgever..." at bounding box center [111, 58] width 123 height 12
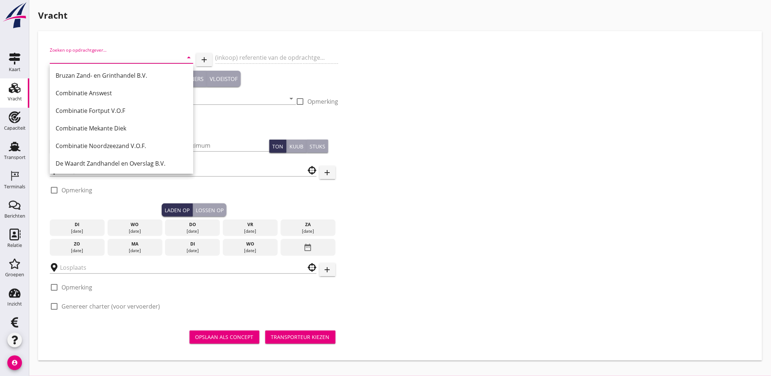
click at [464, 89] on div "Zoeken op opdrachtgever... arrow_drop_down add (inkoop) referentie van de opdra…" at bounding box center [400, 181] width 707 height 276
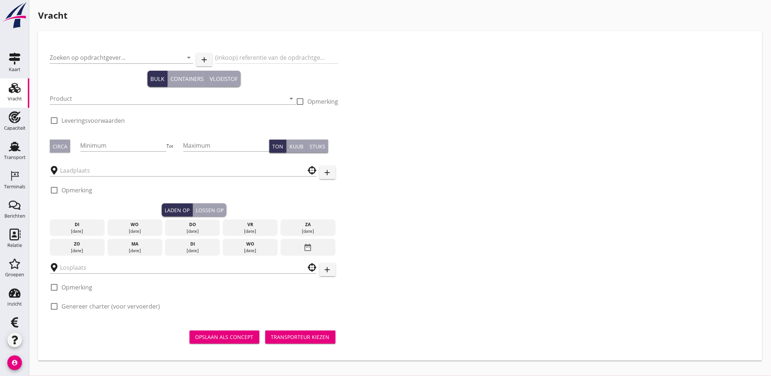
click at [10, 89] on use at bounding box center [15, 88] width 12 height 10
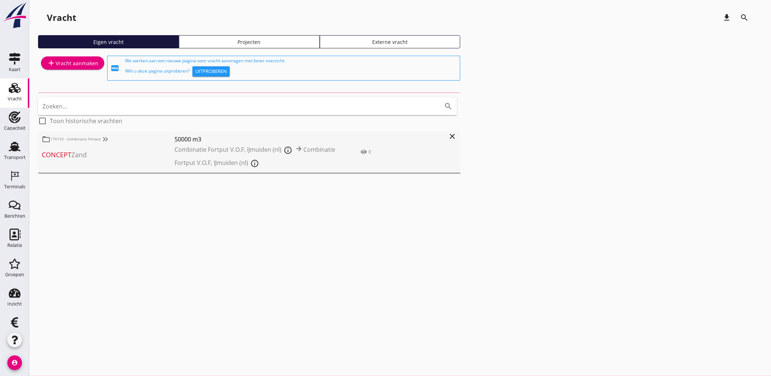
click at [15, 91] on use at bounding box center [15, 88] width 12 height 10
click at [225, 43] on div "Projecten" at bounding box center [249, 42] width 134 height 8
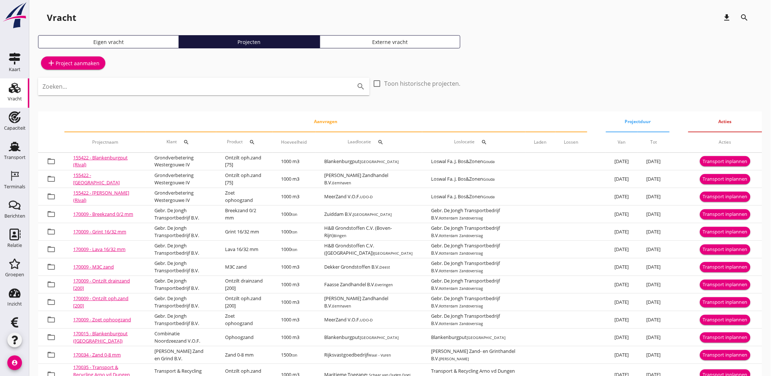
click at [235, 86] on input "Zoeken..." at bounding box center [193, 87] width 302 height 12
type input "b"
type input "gouda"
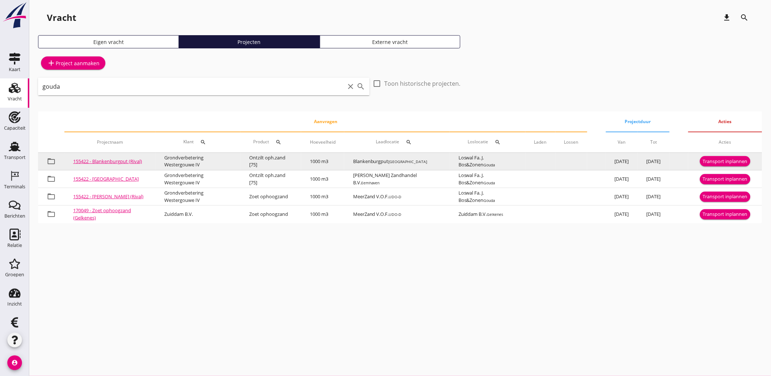
click at [736, 160] on div "Transport inplannen" at bounding box center [725, 161] width 45 height 7
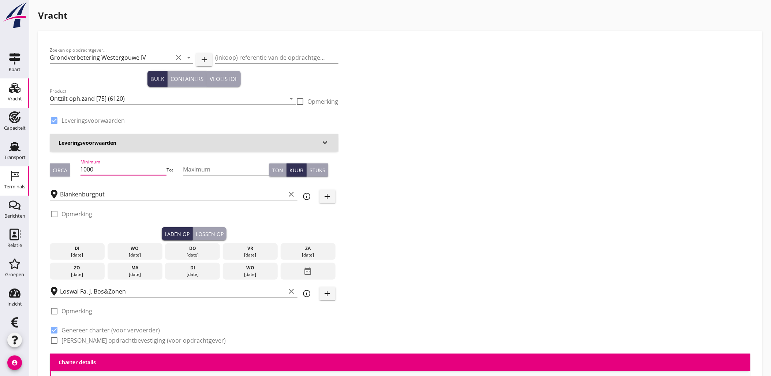
drag, startPoint x: 136, startPoint y: 169, endPoint x: 23, endPoint y: 176, distance: 113.7
type input "1003"
type button "per_ton"
click at [206, 169] on input "Maximum" at bounding box center [226, 169] width 86 height 12
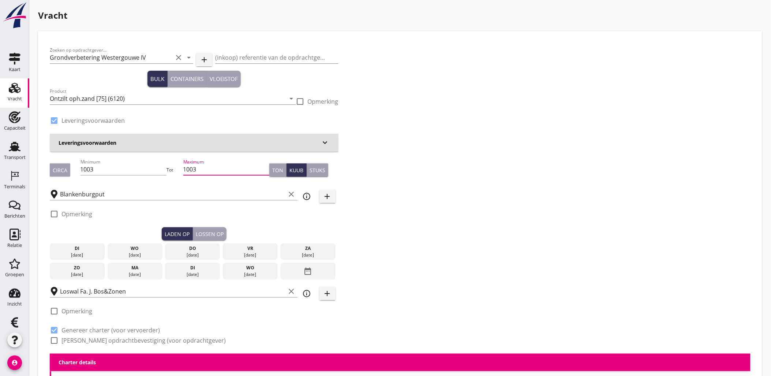
type input "1003"
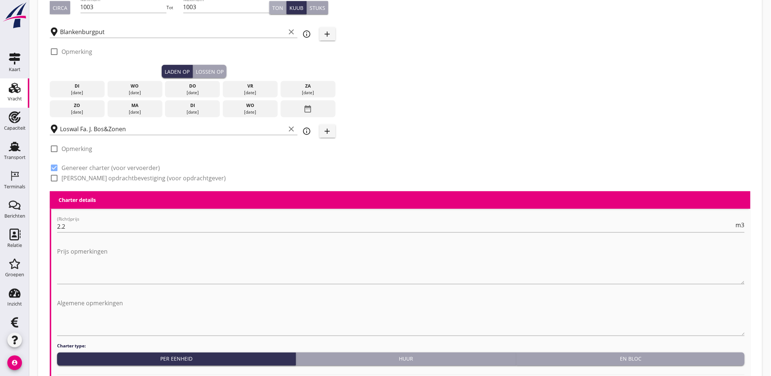
scroll to position [163, 0]
click at [140, 92] on div "[DATE]" at bounding box center [134, 92] width 51 height 7
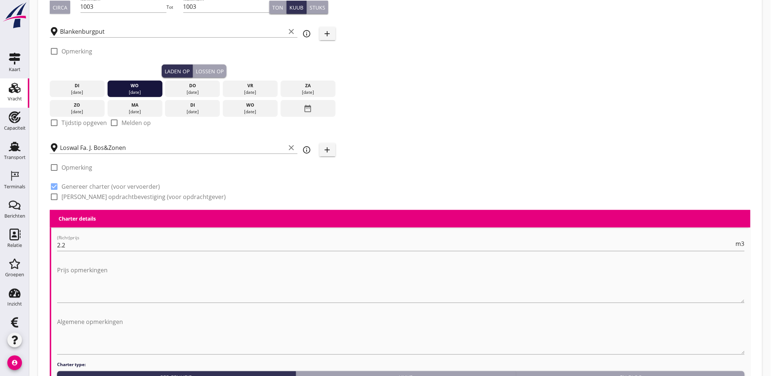
click at [209, 72] on div "Lossen op" at bounding box center [210, 71] width 28 height 8
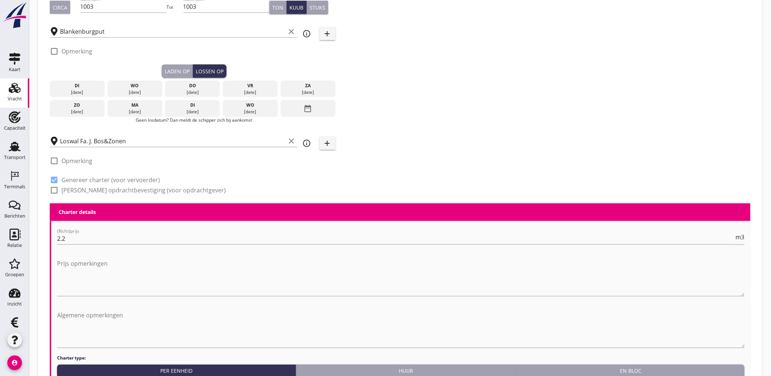
click at [181, 89] on div "[DATE]" at bounding box center [192, 92] width 51 height 7
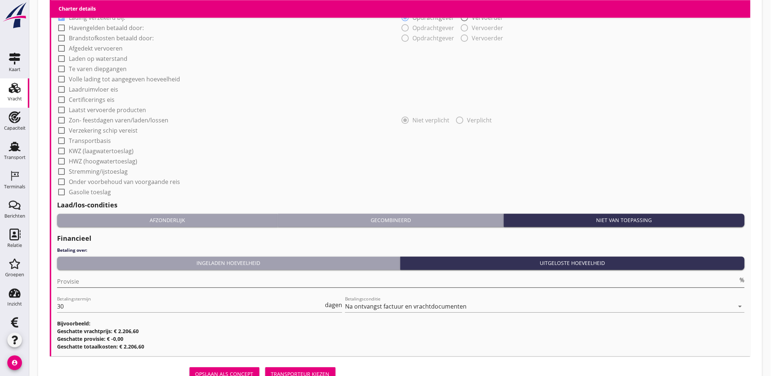
scroll to position [607, 0]
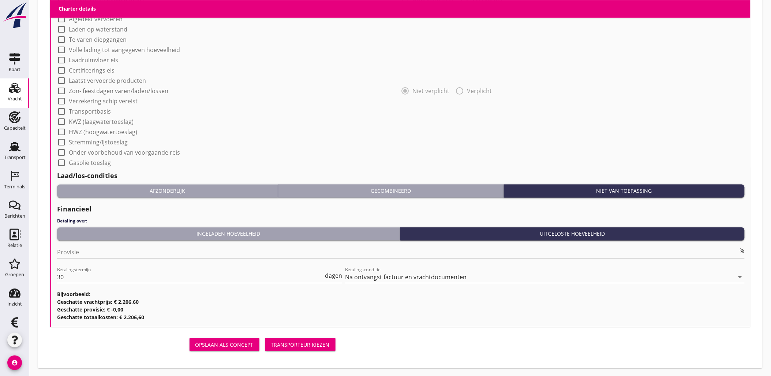
click at [300, 343] on div "Transporteur kiezen" at bounding box center [300, 344] width 59 height 8
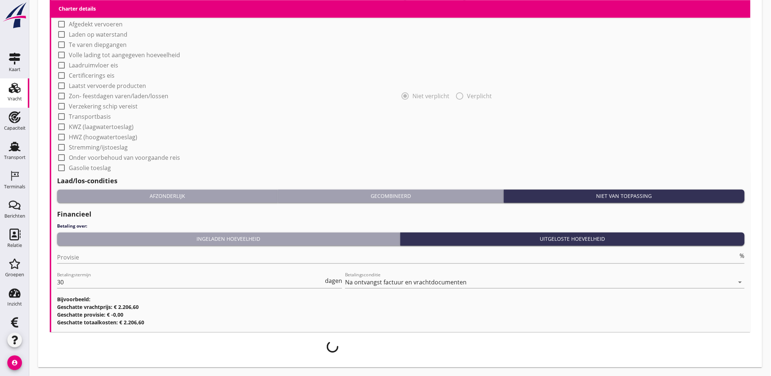
scroll to position [601, 0]
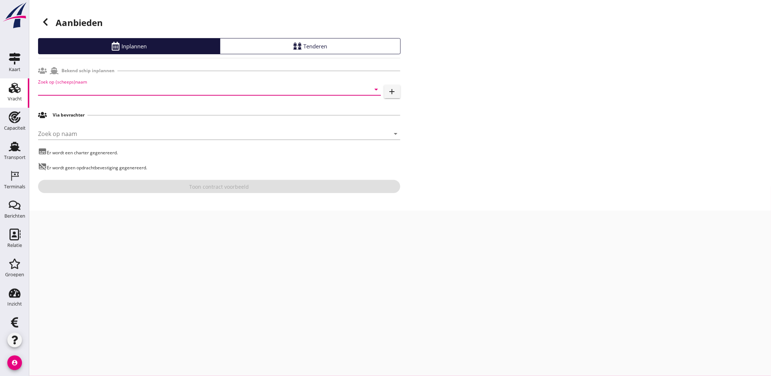
click at [66, 90] on input "Zoek op (scheeps)naam" at bounding box center [199, 89] width 323 height 12
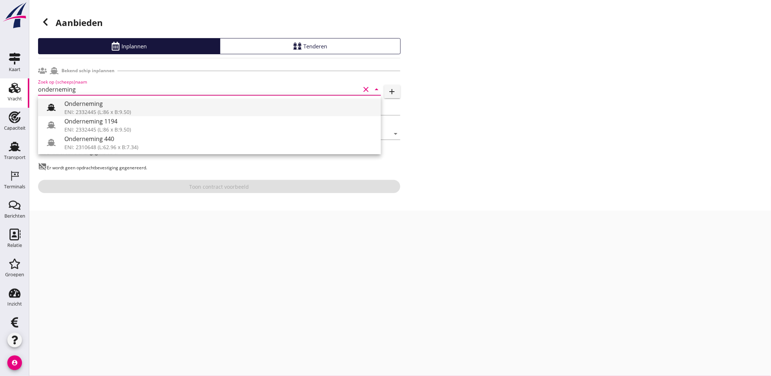
click at [79, 107] on div "Onderneming" at bounding box center [219, 103] width 311 height 9
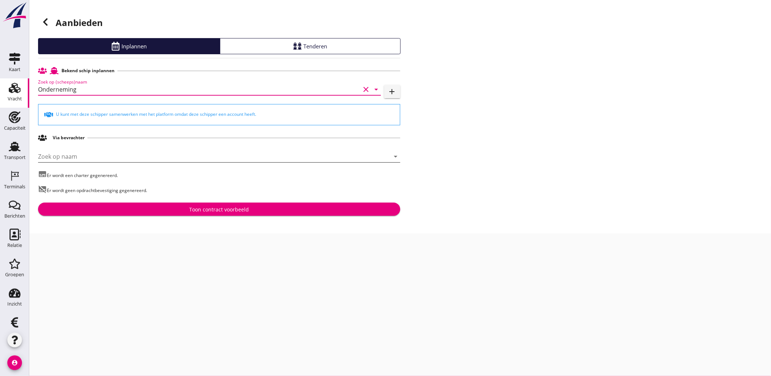
type input "Onderneming"
click at [133, 160] on input "Zoek op naam" at bounding box center [209, 156] width 342 height 12
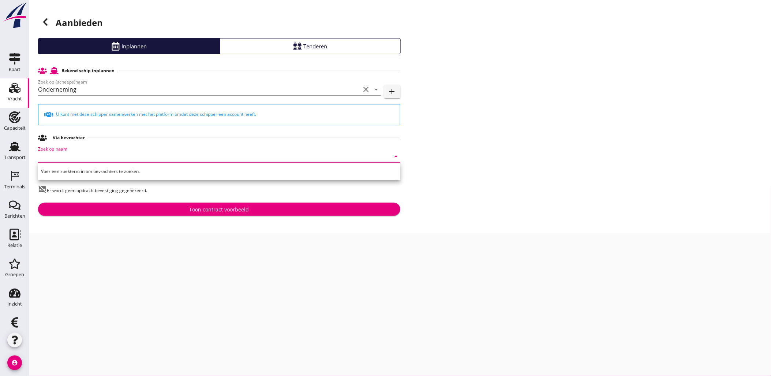
click at [290, 298] on div "cancel You are impersonating another user. Aanbieden Inplannen Tenderen Bekend …" at bounding box center [400, 188] width 742 height 376
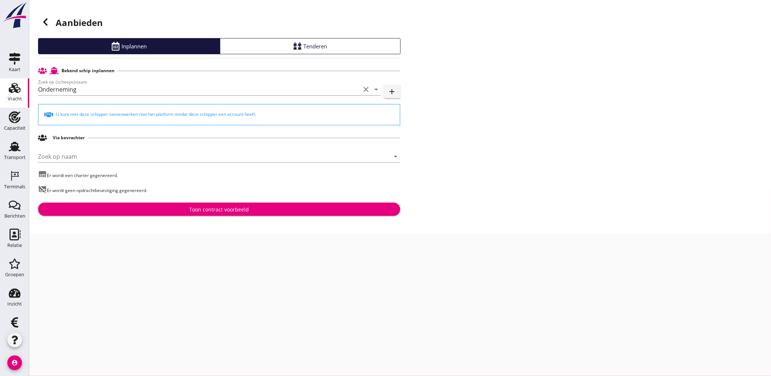
click at [216, 212] on div "Toon contract voorbeeld" at bounding box center [219, 209] width 60 height 8
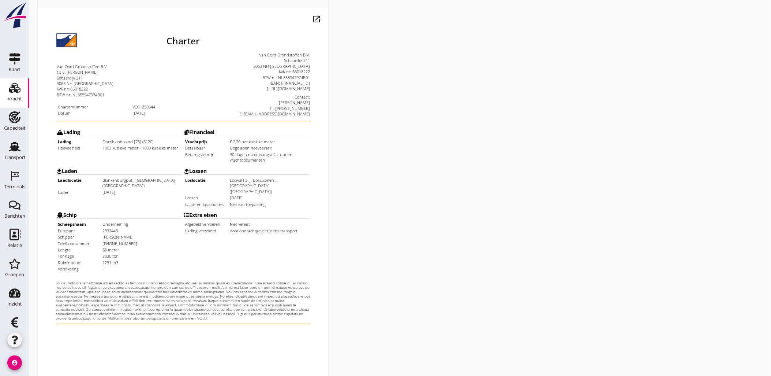
scroll to position [166, 0]
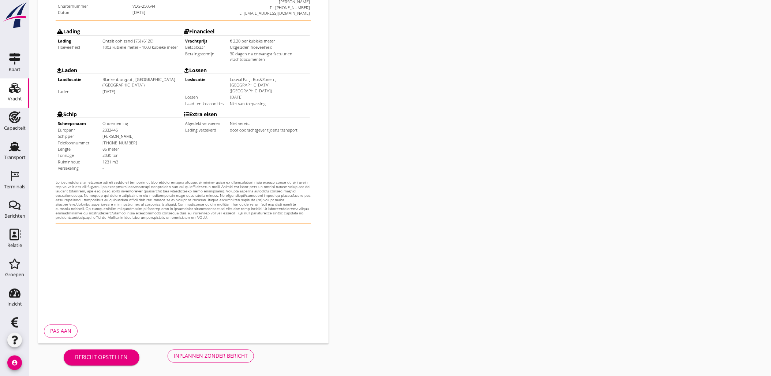
click at [212, 357] on div "Inplannen zonder bericht" at bounding box center [211, 356] width 74 height 8
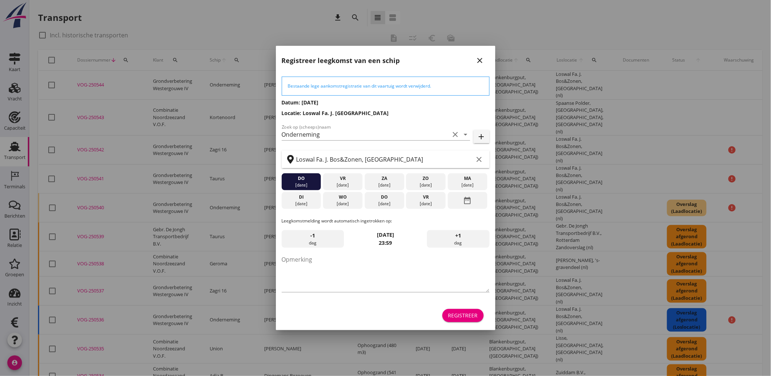
click at [469, 312] on div "Registreer" at bounding box center [463, 315] width 30 height 8
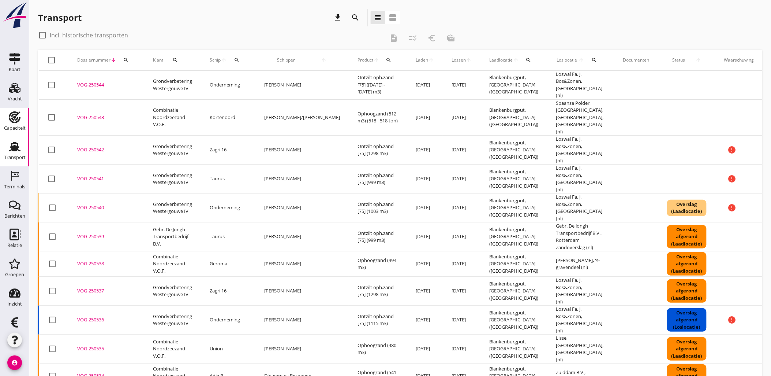
click at [8, 126] on div "Capaciteit" at bounding box center [15, 128] width 22 height 5
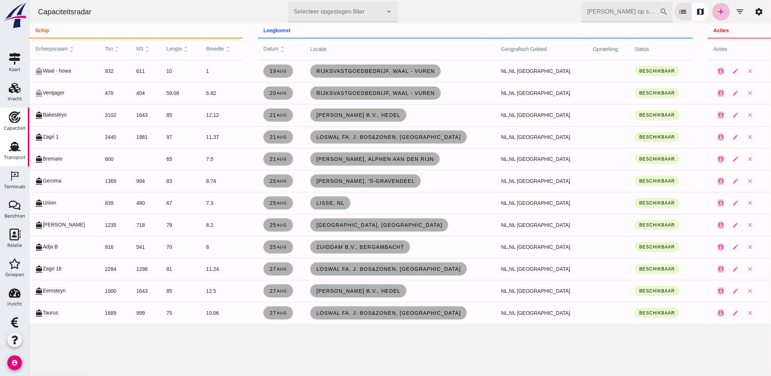
click at [11, 149] on use at bounding box center [15, 147] width 12 height 10
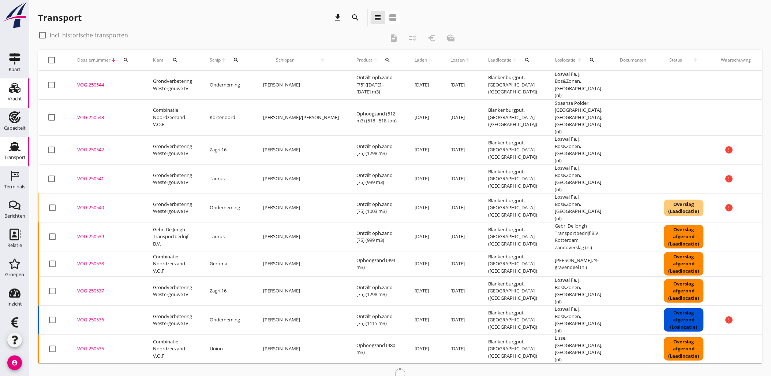
click at [14, 97] on div "Vracht" at bounding box center [15, 98] width 14 height 5
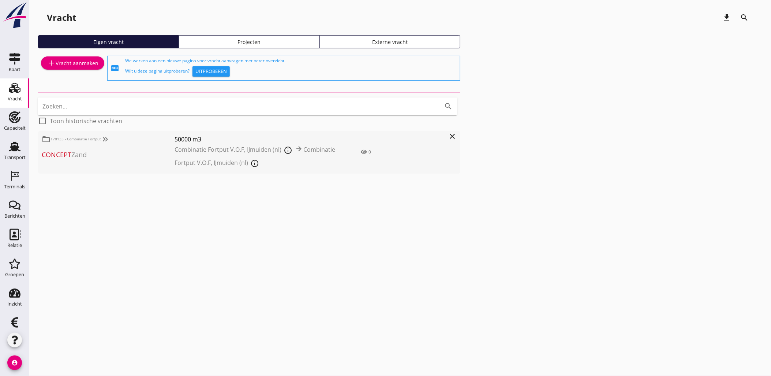
click at [254, 40] on div "Projecten" at bounding box center [249, 42] width 134 height 8
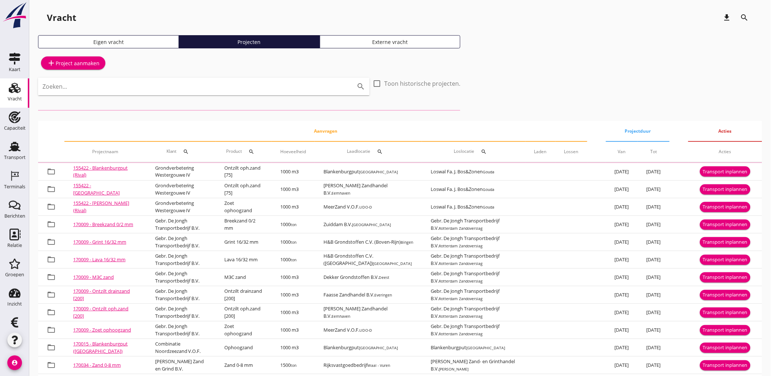
click at [269, 86] on input "Zoeken..." at bounding box center [193, 87] width 302 height 12
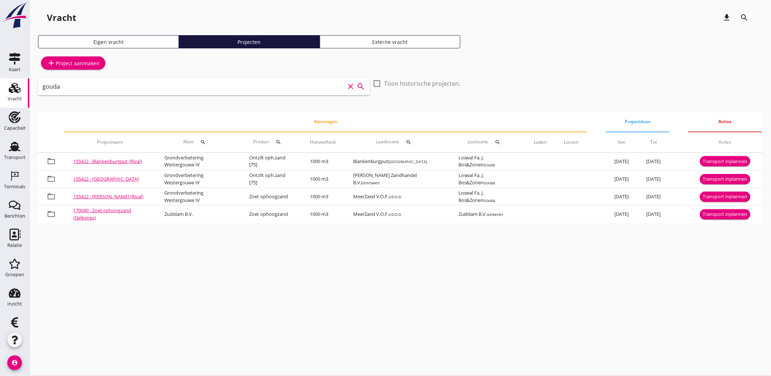
type input "gouda"
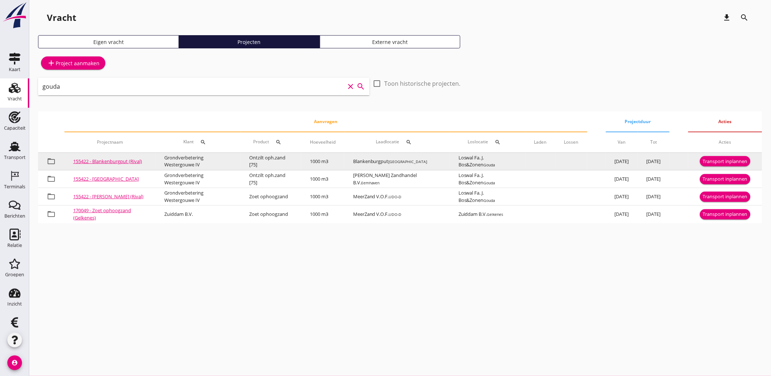
click at [742, 163] on div "Transport inplannen" at bounding box center [725, 161] width 45 height 7
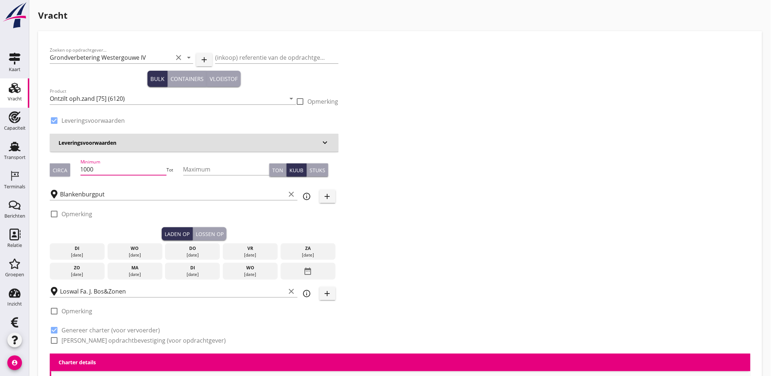
drag, startPoint x: 109, startPoint y: 164, endPoint x: -5, endPoint y: 160, distance: 114.6
type input "1298"
type button "per_ton"
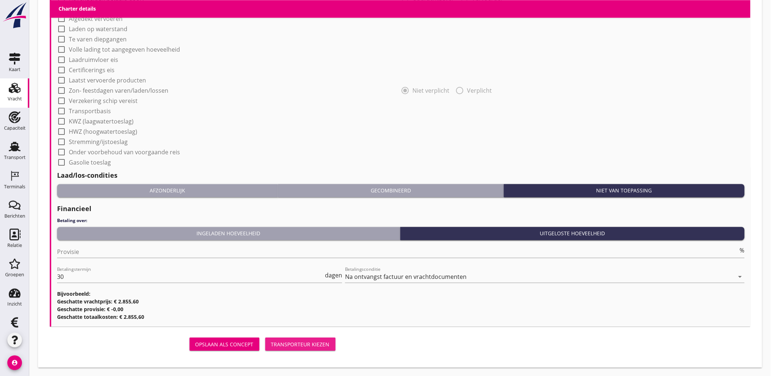
drag, startPoint x: 290, startPoint y: 345, endPoint x: 284, endPoint y: 316, distance: 28.9
click at [290, 345] on div "Transporteur kiezen" at bounding box center [300, 344] width 59 height 8
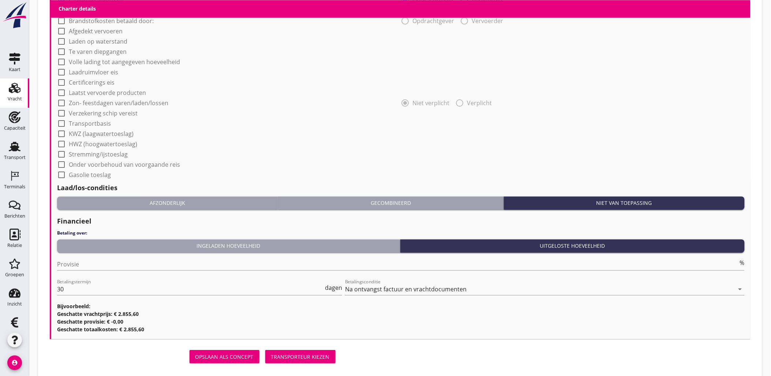
scroll to position [588, 0]
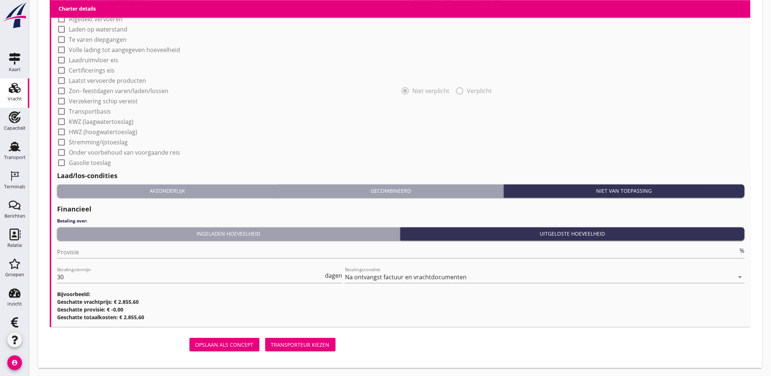
click at [313, 346] on div "Transporteur kiezen" at bounding box center [300, 344] width 59 height 8
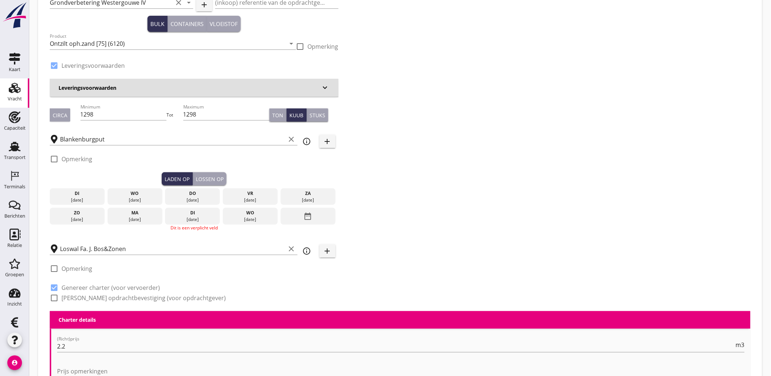
scroll to position [0, 0]
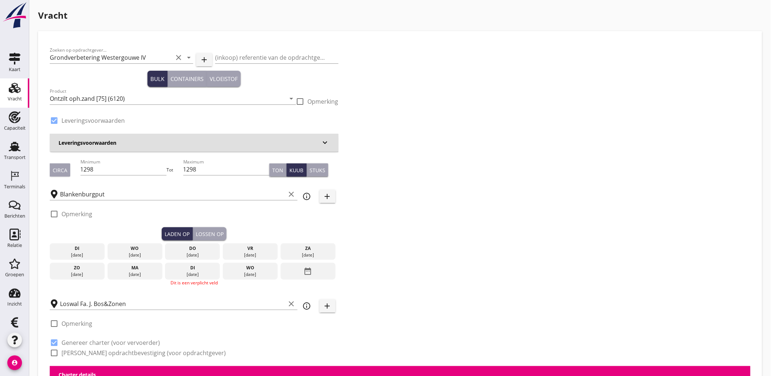
click at [134, 254] on div "[DATE]" at bounding box center [134, 255] width 51 height 7
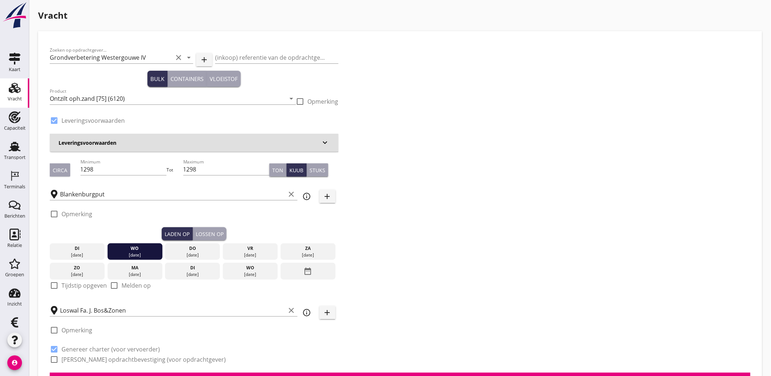
click at [202, 232] on div "Lossen op" at bounding box center [210, 234] width 28 height 8
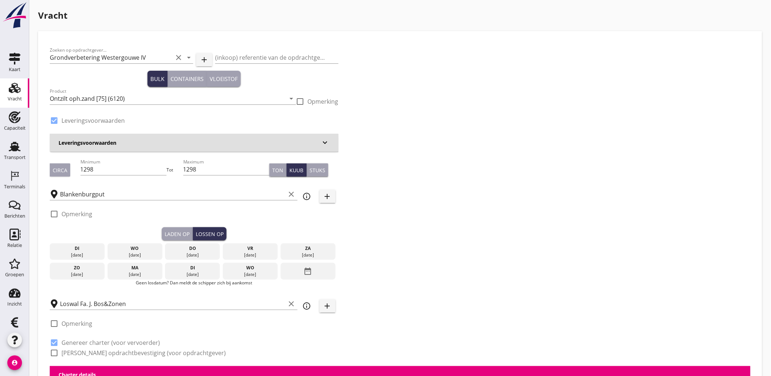
click at [191, 255] on div "[DATE]" at bounding box center [192, 255] width 51 height 7
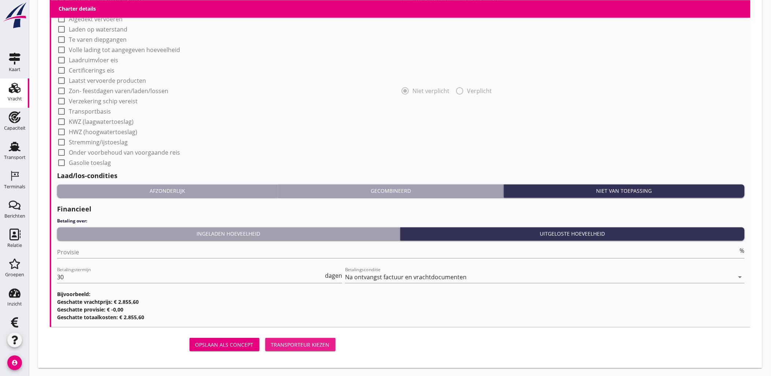
click at [312, 345] on div "Transporteur kiezen" at bounding box center [300, 344] width 59 height 8
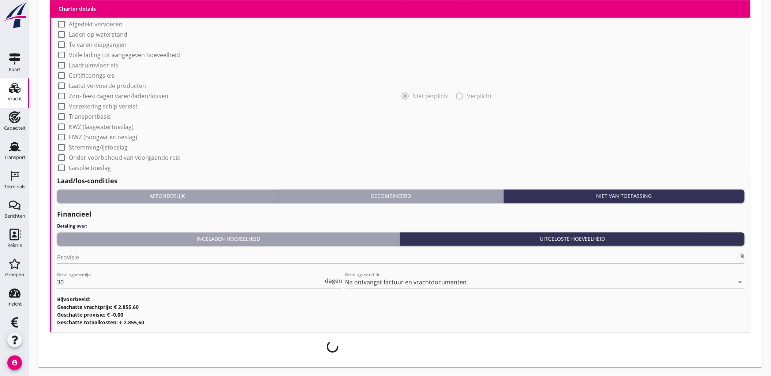
scroll to position [601, 0]
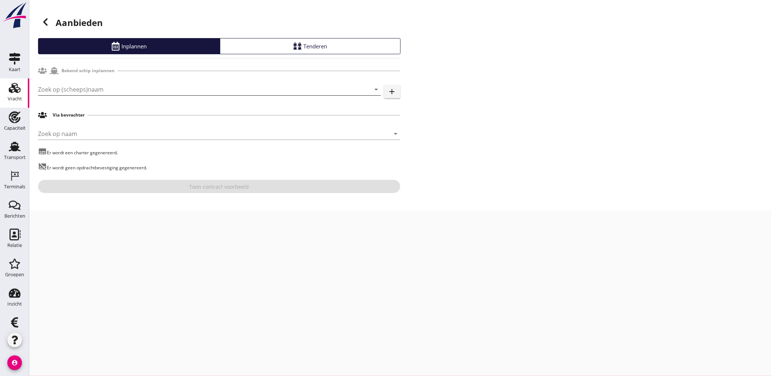
click at [128, 87] on input "Zoek op (scheeps)naam" at bounding box center [199, 89] width 323 height 12
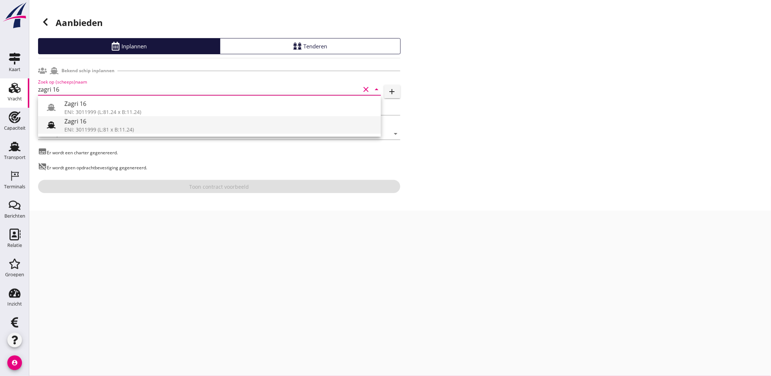
click at [112, 119] on div "Zagri 16" at bounding box center [219, 121] width 311 height 9
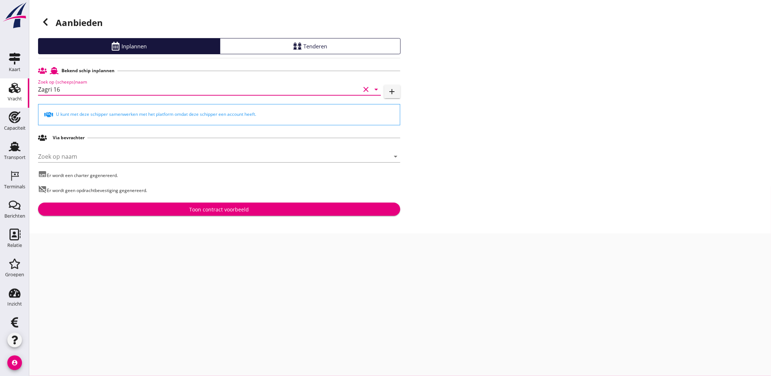
type input "Zagri 16"
click at [250, 208] on div "Toon contract voorbeeld" at bounding box center [219, 209] width 351 height 8
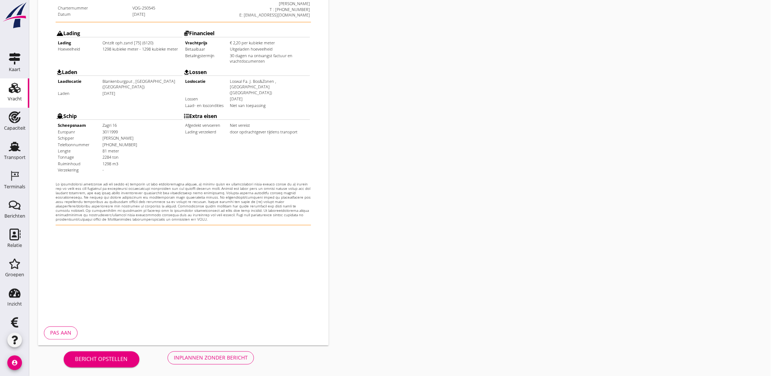
scroll to position [166, 0]
click at [184, 365] on div "Bericht opstellen Inplannen zonder bericht" at bounding box center [159, 355] width 242 height 24
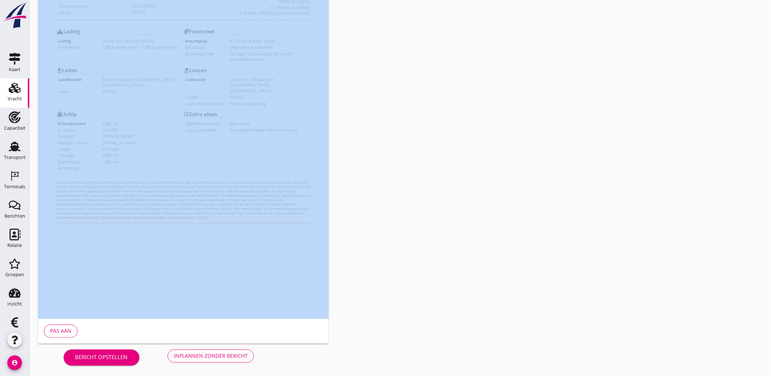
click at [184, 365] on div "Bericht opstellen Inplannen zonder bericht" at bounding box center [159, 355] width 242 height 24
drag, startPoint x: 184, startPoint y: 365, endPoint x: 186, endPoint y: 356, distance: 8.7
click at [186, 356] on div "Inplannen zonder bericht" at bounding box center [211, 356] width 74 height 8
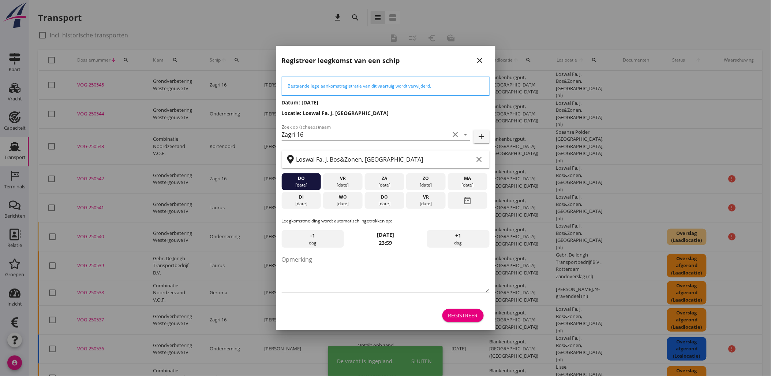
click at [467, 310] on button "Registreer" at bounding box center [463, 315] width 41 height 13
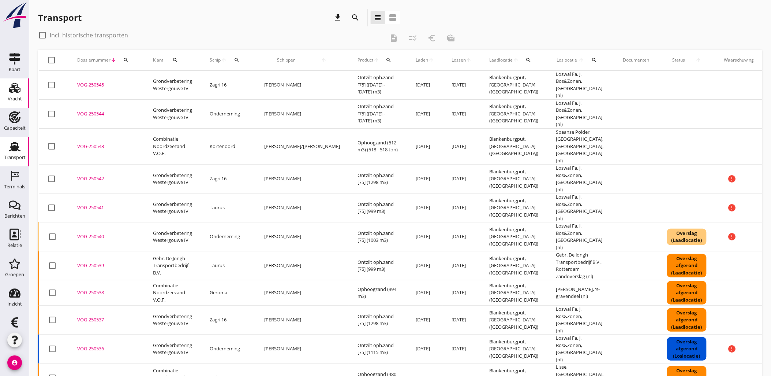
click at [22, 86] on div "Vracht Vracht" at bounding box center [14, 92] width 29 height 29
click at [9, 88] on icon "Vracht" at bounding box center [15, 88] width 12 height 12
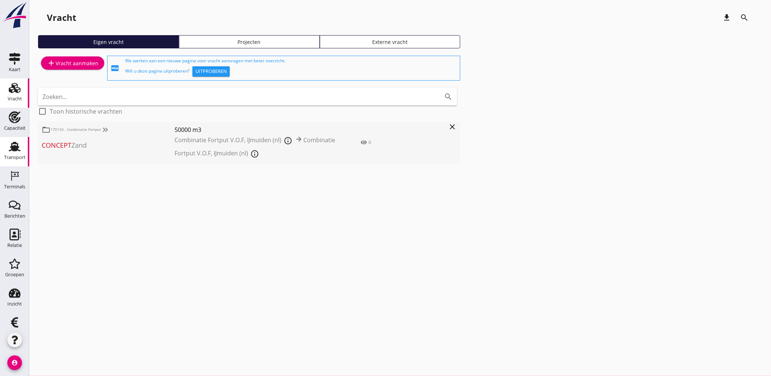
click at [10, 148] on use at bounding box center [15, 147] width 12 height 10
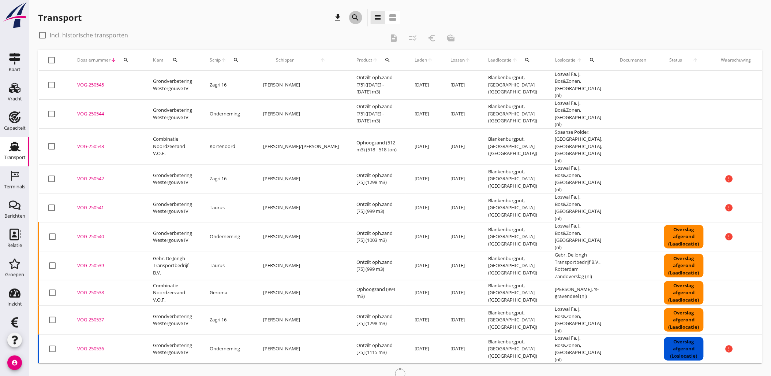
click at [355, 20] on icon "search" at bounding box center [355, 17] width 9 height 9
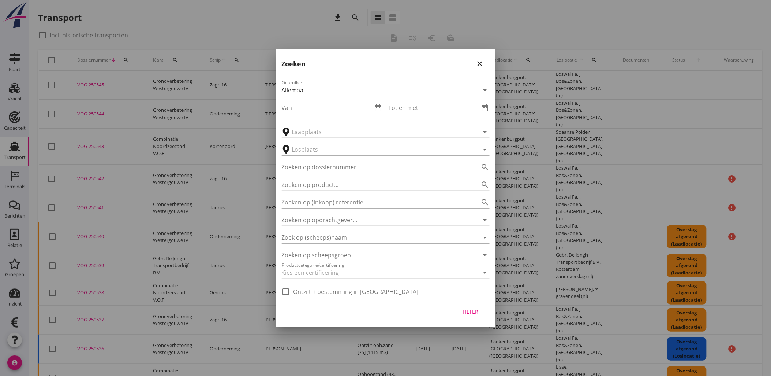
click at [379, 109] on icon "date_range" at bounding box center [378, 107] width 9 height 9
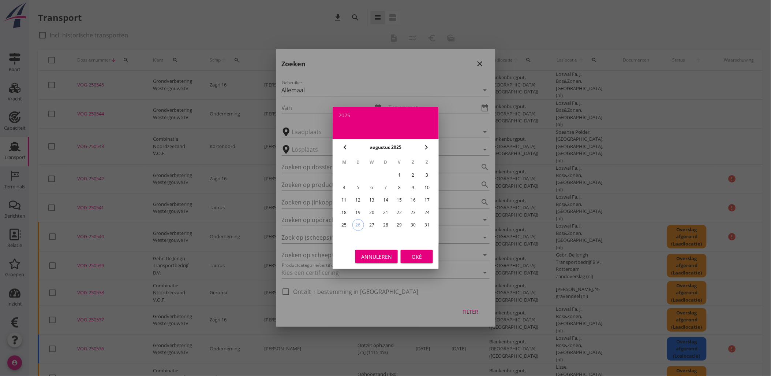
click at [411, 200] on div "16" at bounding box center [413, 200] width 12 height 12
type input "2025-08-16"
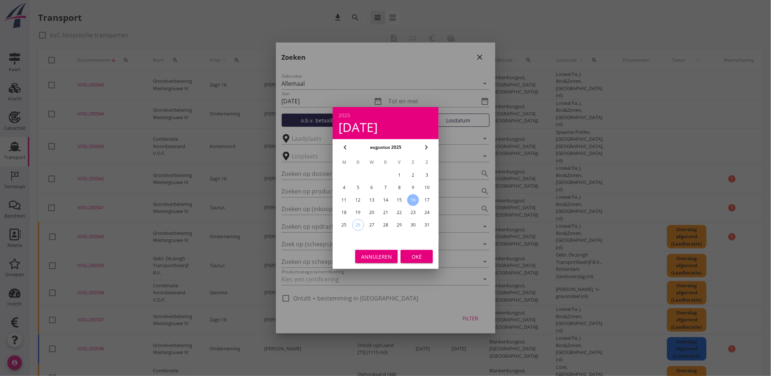
click at [417, 253] on div "Oké" at bounding box center [417, 257] width 21 height 8
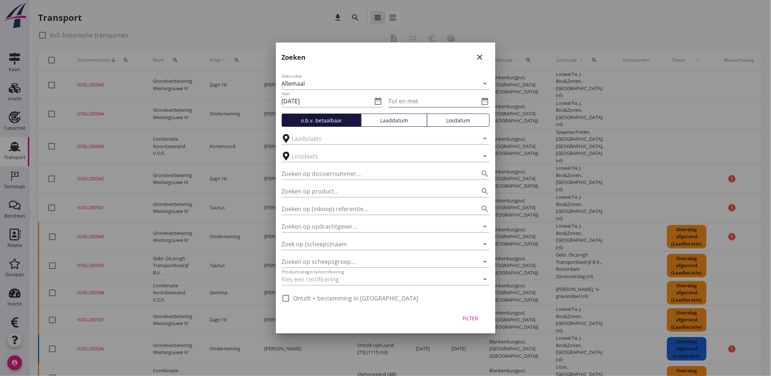
click at [485, 104] on icon "date_range" at bounding box center [485, 101] width 9 height 9
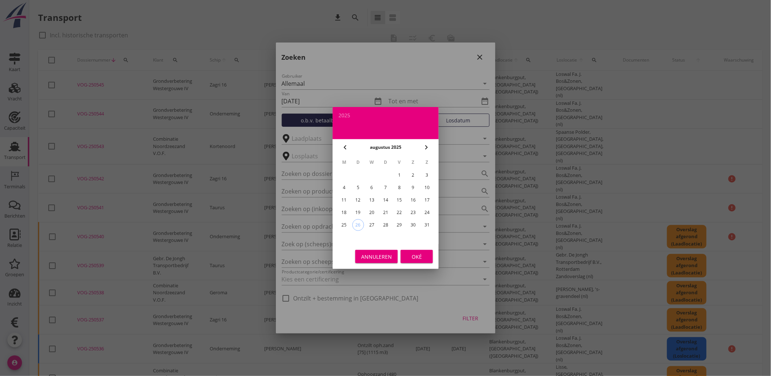
click at [428, 213] on div "24" at bounding box center [427, 212] width 12 height 12
type input "2025-08-24"
click at [419, 251] on button "Oké" at bounding box center [417, 256] width 32 height 13
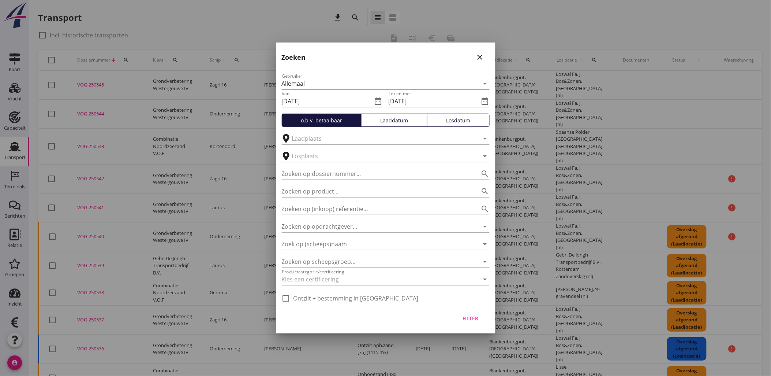
click at [384, 121] on div "Laaddatum" at bounding box center [395, 120] width 60 height 8
click at [474, 319] on div "Filter" at bounding box center [471, 318] width 21 height 8
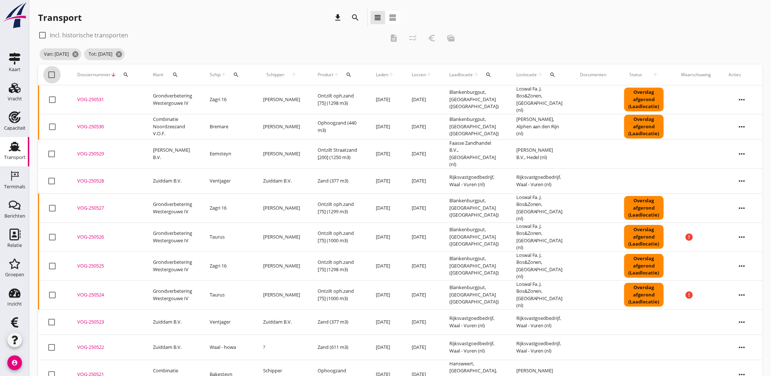
click at [50, 70] on div at bounding box center [52, 74] width 12 height 12
checkbox input "true"
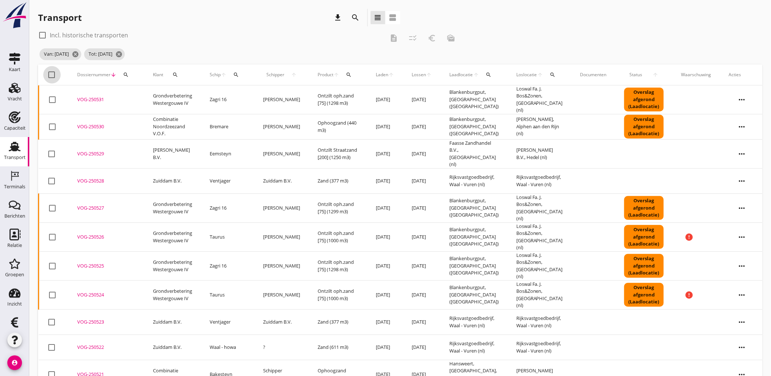
checkbox input "true"
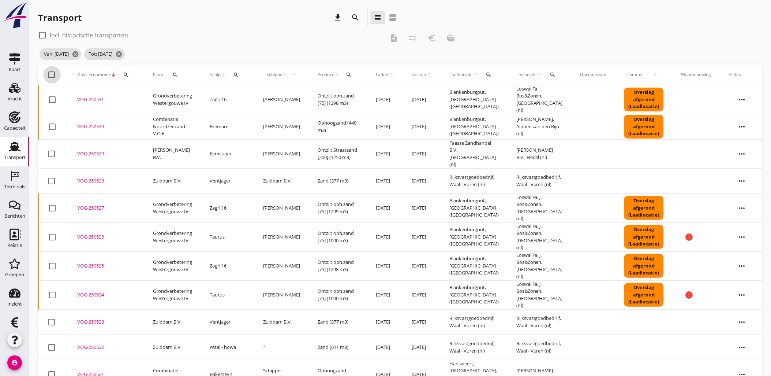
checkbox input "true"
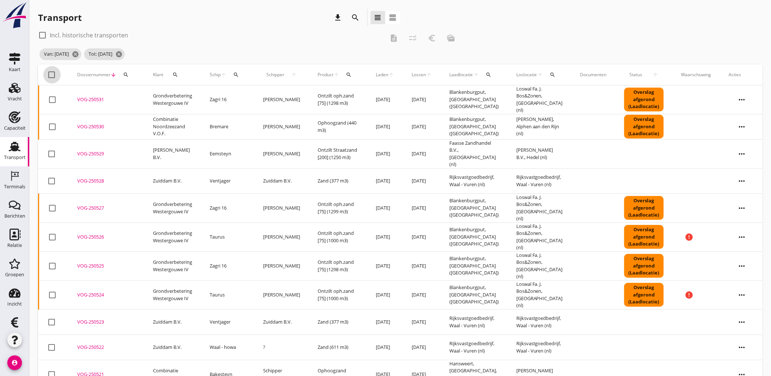
checkbox input "true"
click at [412, 40] on icon "checklist_rtl" at bounding box center [413, 38] width 9 height 9
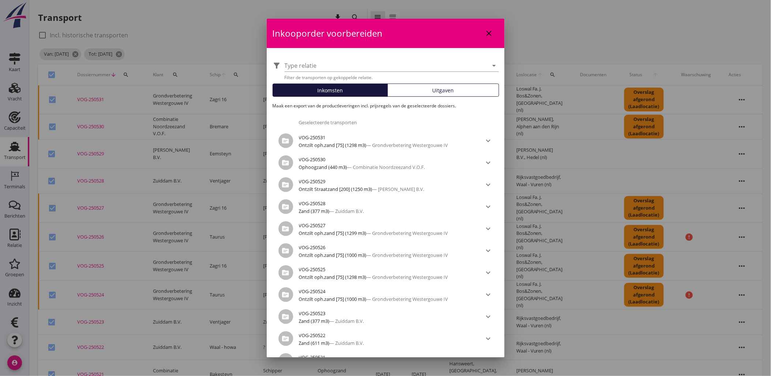
click at [436, 99] on div "filter_alt Type relatie arrow_drop_down Filter de transporten op gekoppelde rel…" at bounding box center [386, 295] width 238 height 495
click at [434, 89] on span "Uitgaven" at bounding box center [444, 90] width 22 height 8
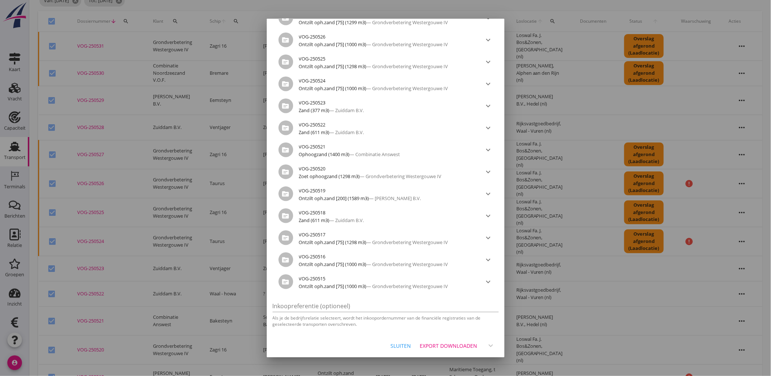
scroll to position [122, 0]
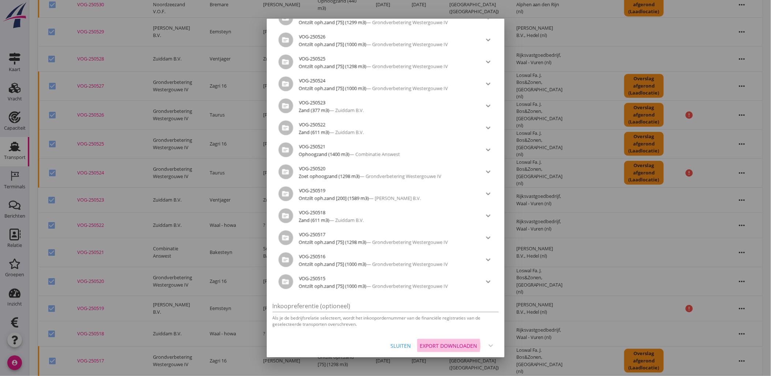
click at [442, 342] on div "Export downloaden" at bounding box center [448, 346] width 57 height 8
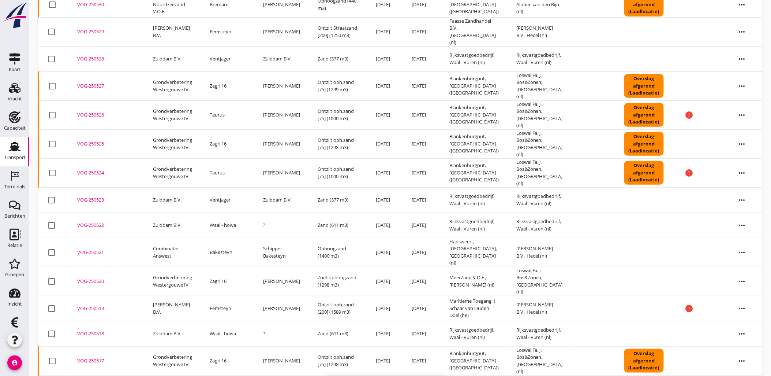
checkbox input "false"
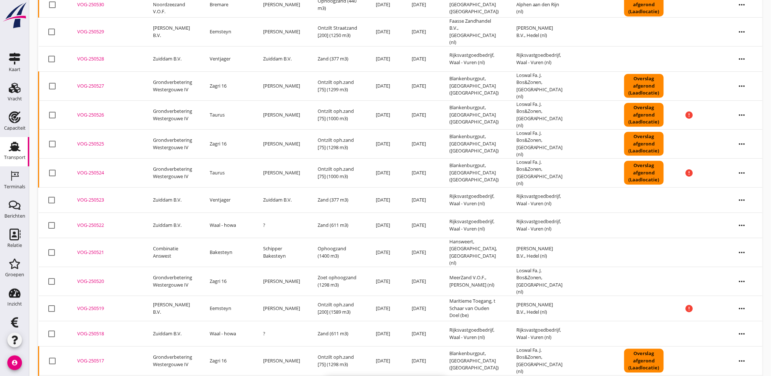
checkbox input "false"
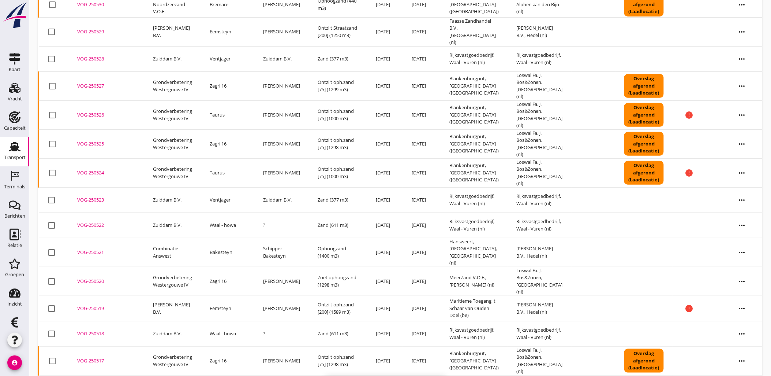
checkbox input "false"
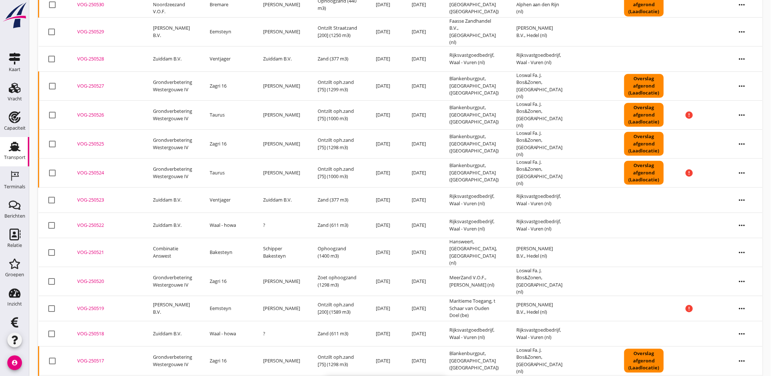
checkbox input "false"
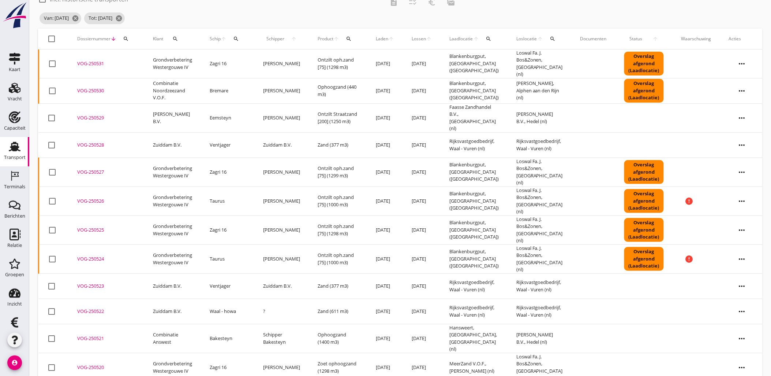
scroll to position [0, 0]
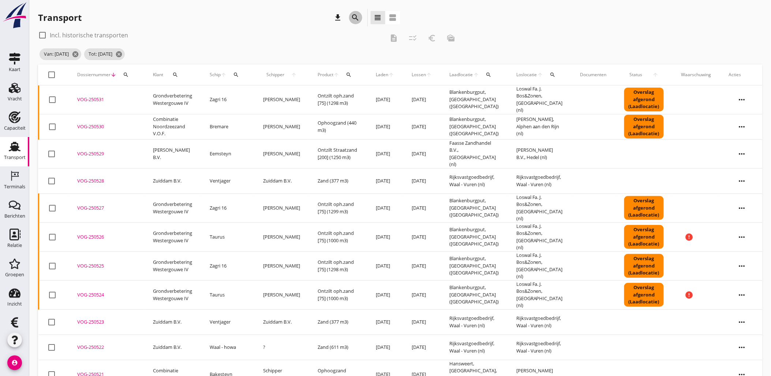
click at [353, 16] on icon "search" at bounding box center [355, 17] width 9 height 9
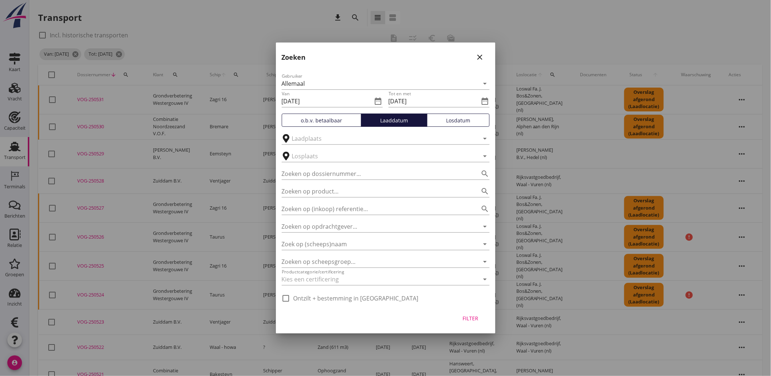
click at [445, 120] on div "Losdatum" at bounding box center [459, 120] width 56 height 8
click at [463, 321] on div "Filter" at bounding box center [471, 318] width 21 height 8
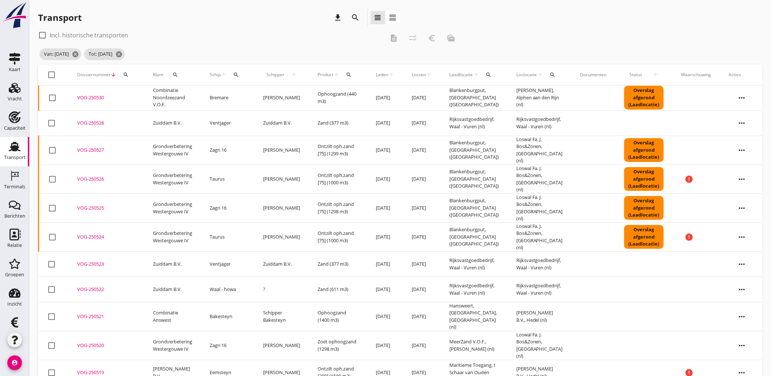
click at [49, 77] on div at bounding box center [52, 74] width 12 height 12
checkbox input "true"
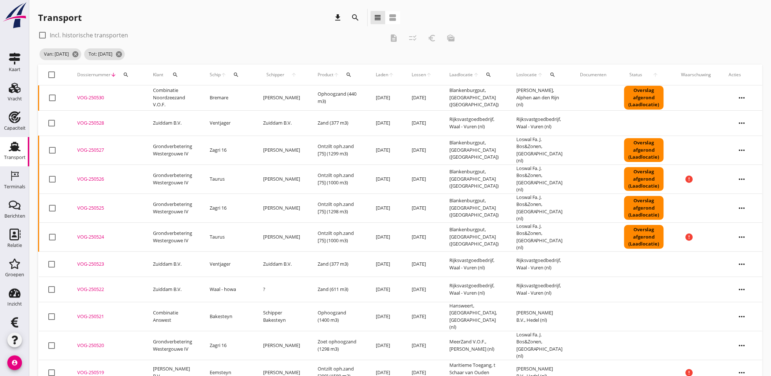
checkbox input "true"
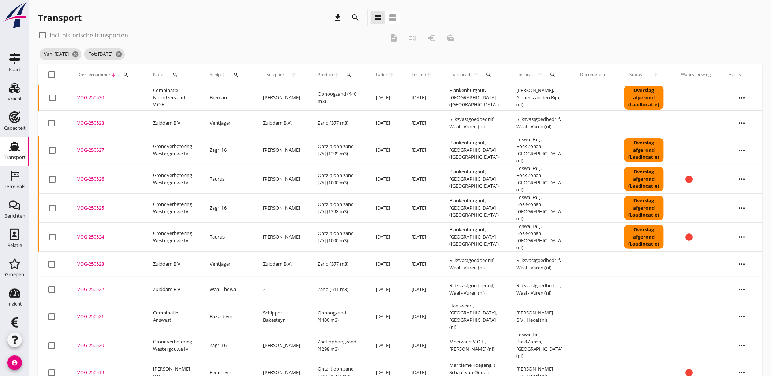
checkbox input "true"
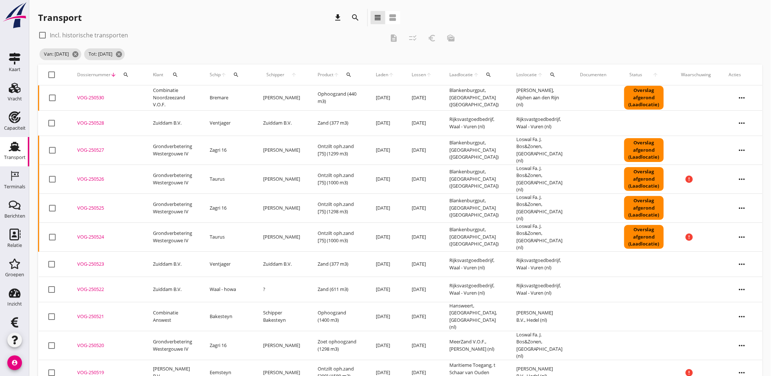
checkbox input "true"
click at [411, 38] on icon "checklist_rtl" at bounding box center [413, 38] width 9 height 9
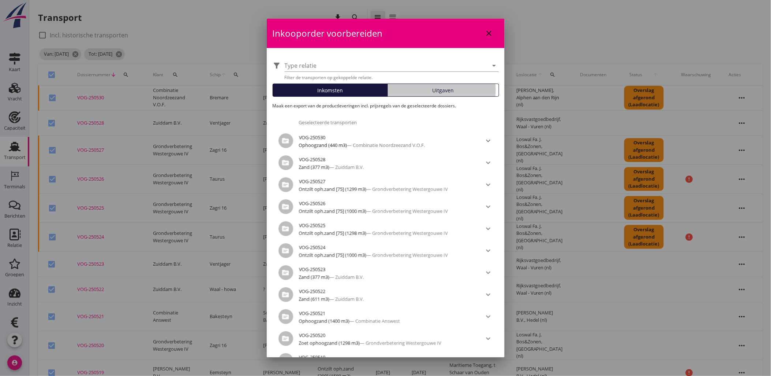
click at [425, 94] on button "Uitgaven" at bounding box center [444, 89] width 112 height 13
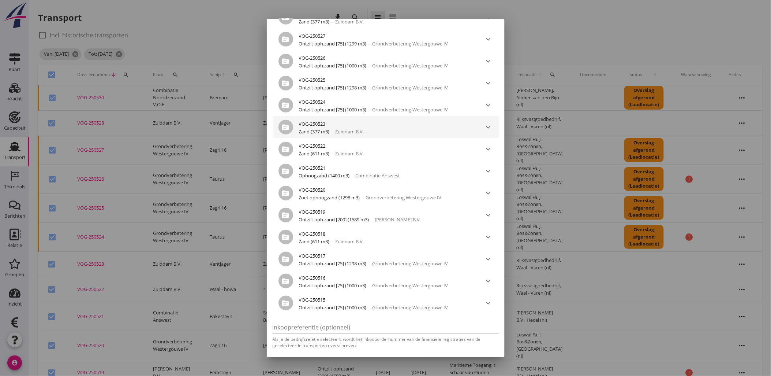
scroll to position [167, 0]
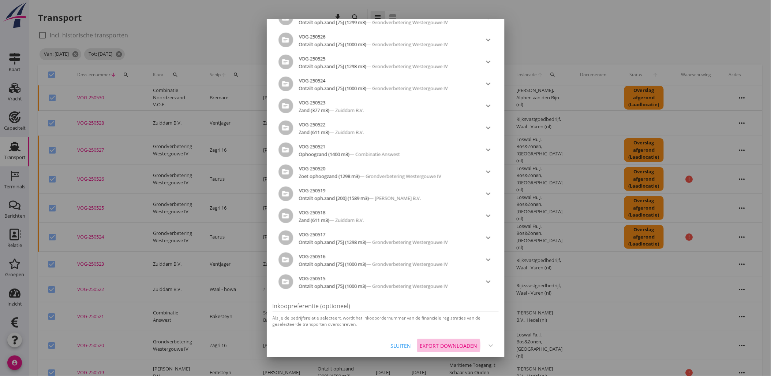
click at [458, 343] on div "Export downloaden" at bounding box center [448, 346] width 57 height 8
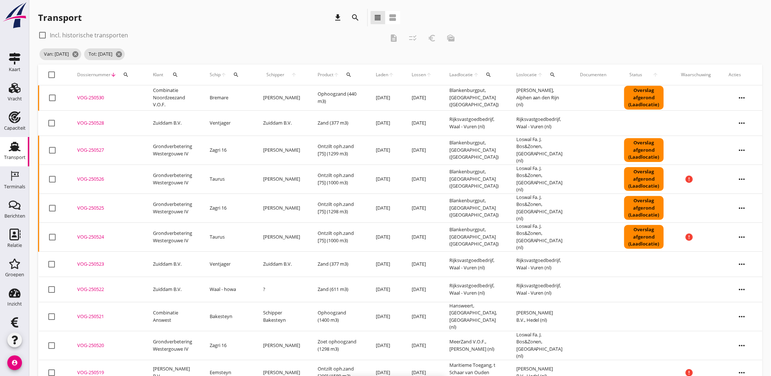
checkbox input "false"
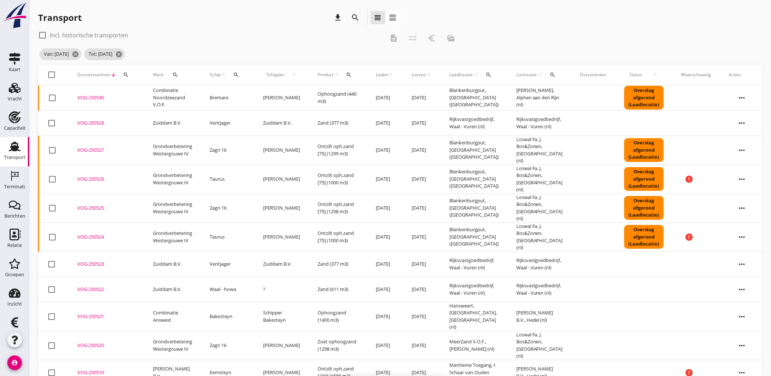
checkbox input "false"
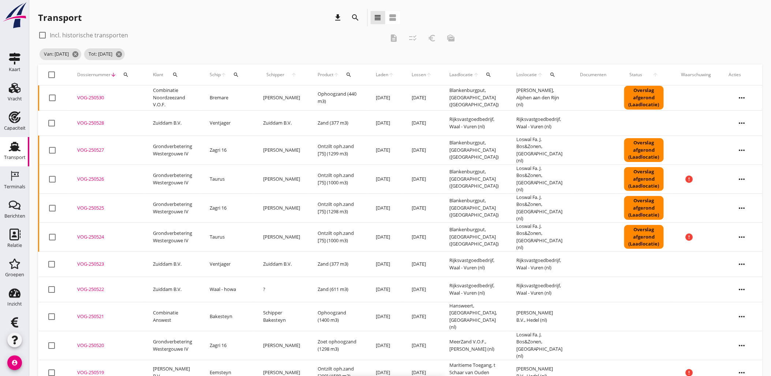
checkbox input "false"
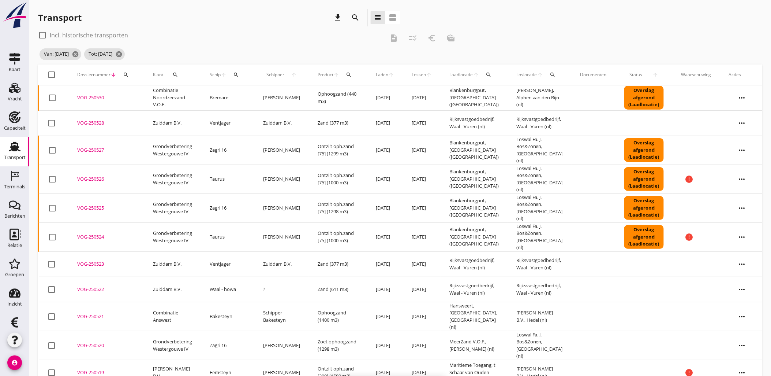
checkbox input "false"
click at [53, 77] on div at bounding box center [52, 74] width 12 height 12
checkbox input "true"
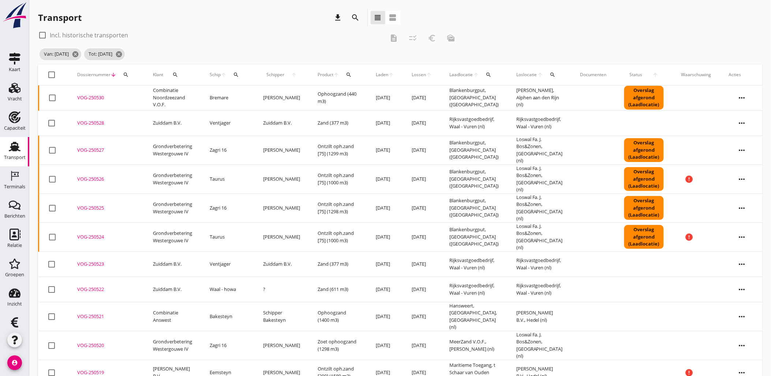
checkbox input "true"
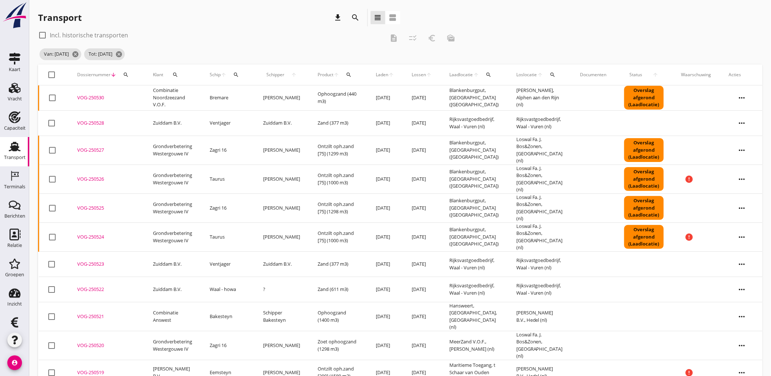
checkbox input "true"
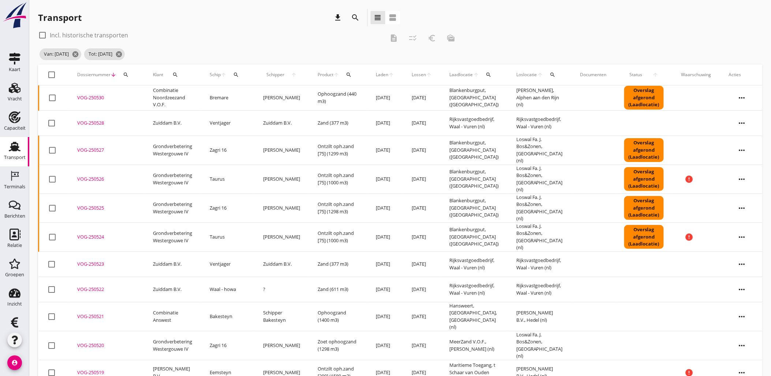
checkbox input "true"
click at [411, 38] on icon "checklist_rtl" at bounding box center [413, 38] width 9 height 9
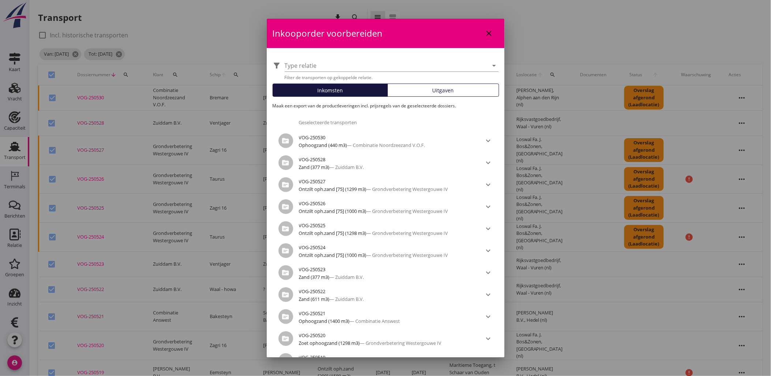
click at [442, 90] on span "Uitgaven" at bounding box center [444, 90] width 22 height 8
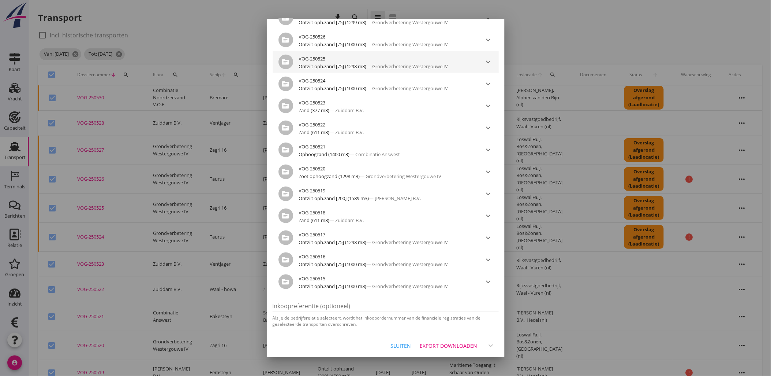
scroll to position [0, 0]
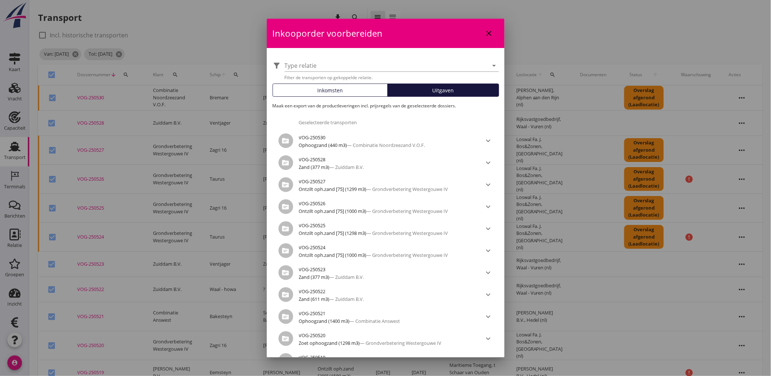
click at [488, 31] on div "close" at bounding box center [489, 33] width 13 height 9
checkbox input "false"
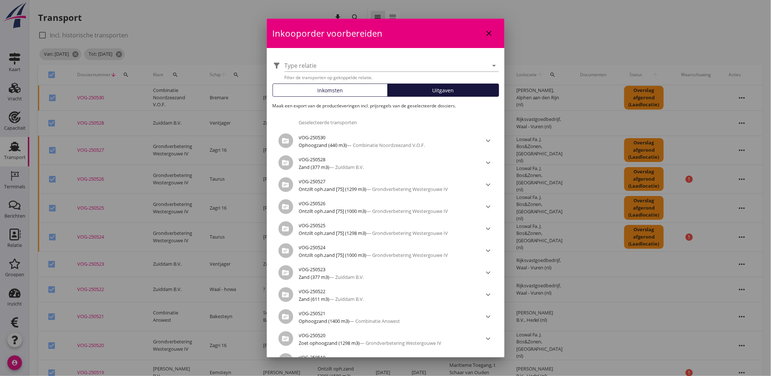
checkbox input "false"
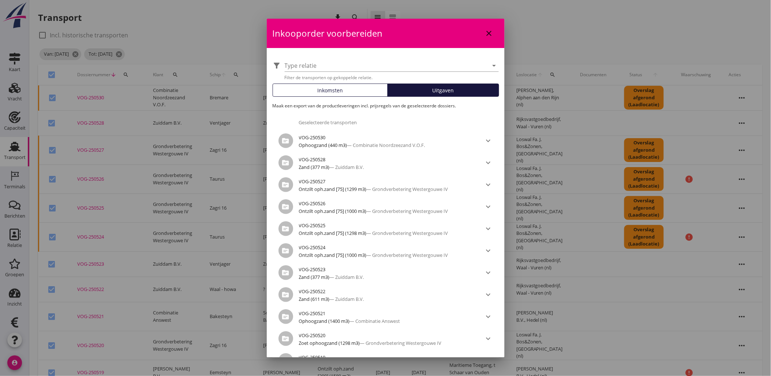
checkbox input "false"
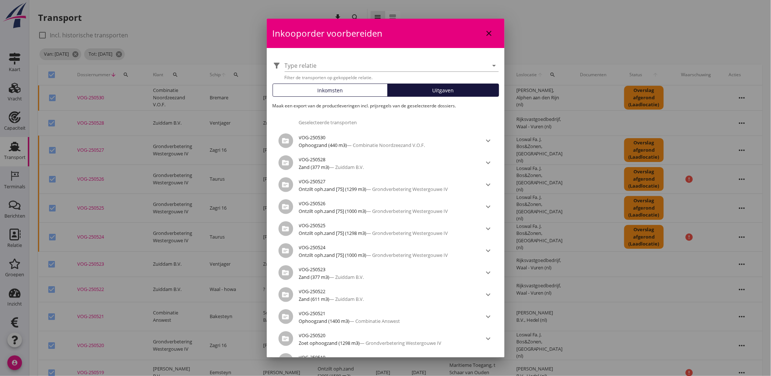
checkbox input "false"
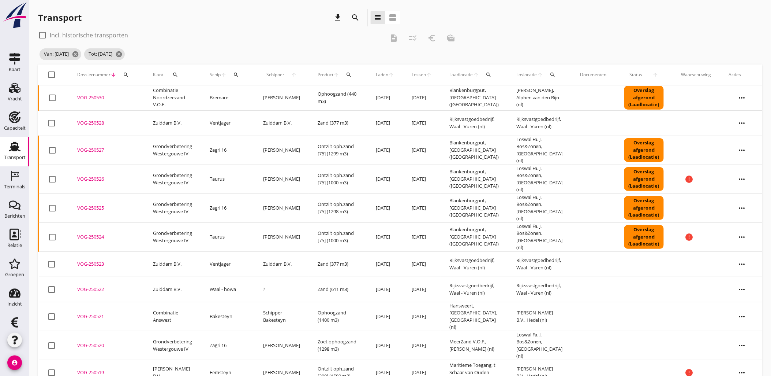
click at [46, 74] on div at bounding box center [52, 74] width 12 height 12
checkbox input "true"
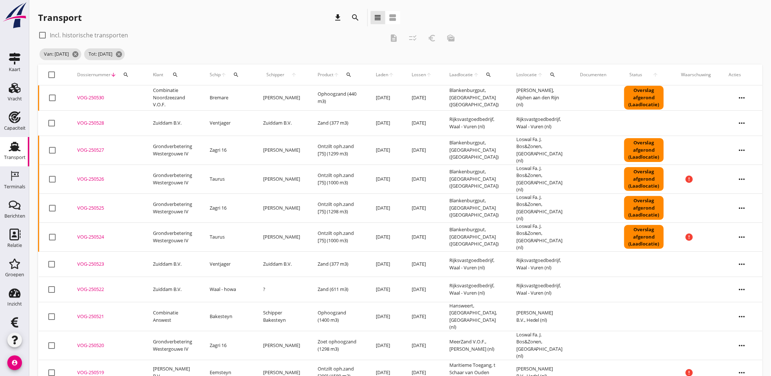
checkbox input "true"
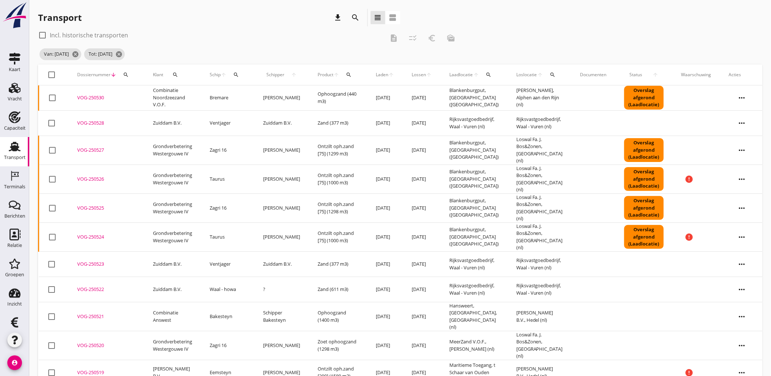
checkbox input "true"
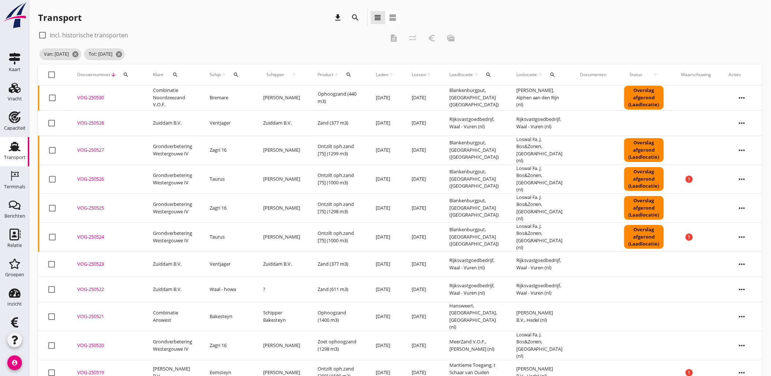
checkbox input "true"
click at [383, 22] on button "view_headline" at bounding box center [378, 17] width 15 height 13
click at [378, 19] on icon "view_headline" at bounding box center [378, 17] width 9 height 9
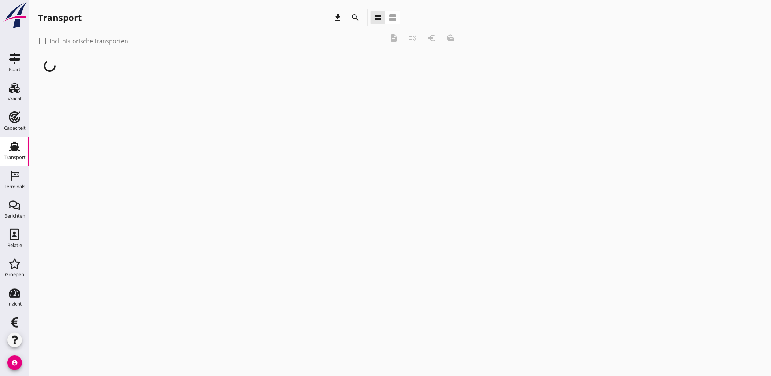
click at [94, 44] on div "check_box_outline_blank Incl. historische transporten" at bounding box center [83, 41] width 90 height 9
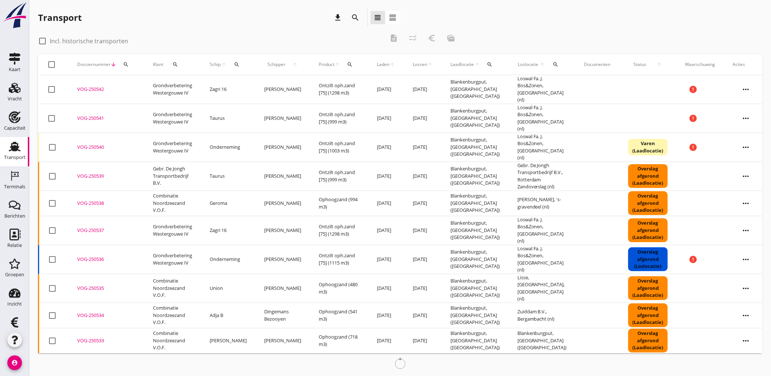
click at [93, 41] on label "Incl. historische transporten" at bounding box center [89, 40] width 78 height 7
checkbox input "true"
click at [238, 64] on icon "search" at bounding box center [237, 65] width 6 height 6
click at [251, 81] on input "Zoek op (scheeps)naam" at bounding box center [272, 86] width 76 height 12
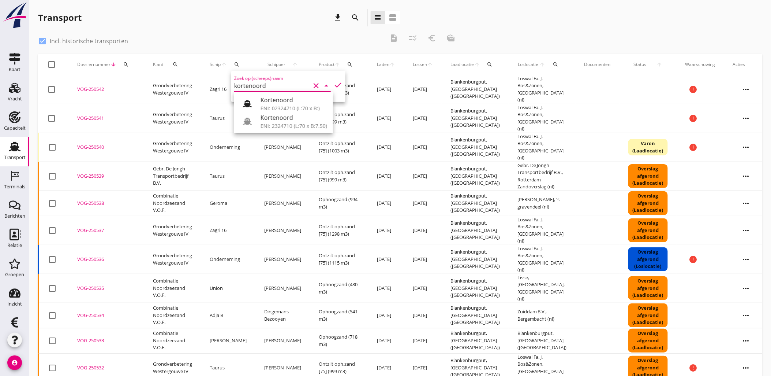
click at [262, 101] on div "Kortenoord" at bounding box center [294, 100] width 67 height 9
click at [338, 84] on icon "check" at bounding box center [338, 85] width 9 height 9
type input "Kortenoord"
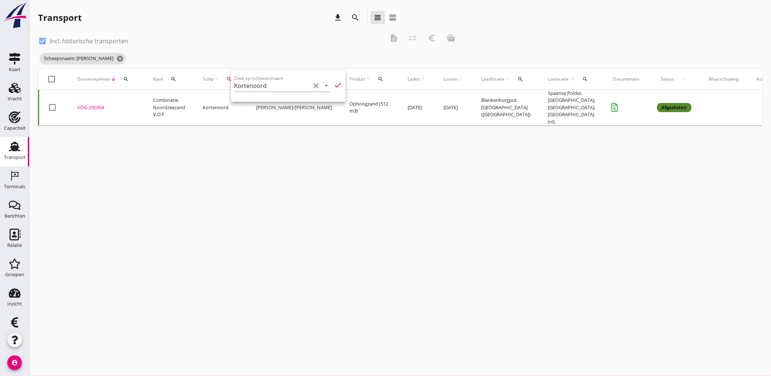
click at [254, 31] on div "check_box Incl. historische transporten description checklist_rtl euro_symbol m…" at bounding box center [249, 40] width 422 height 22
copy td "Ophoogzand (512 m3)"
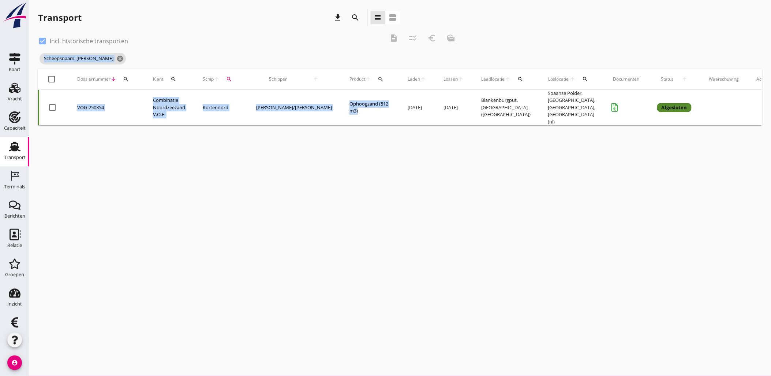
drag, startPoint x: 319, startPoint y: 107, endPoint x: 295, endPoint y: 44, distance: 67.0
click at [295, 44] on div "check_box Incl. historische transporten description checklist_rtl euro_symbol m…" at bounding box center [400, 77] width 725 height 96
click at [295, 44] on div "check_box Incl. historische transporten" at bounding box center [211, 40] width 346 height 10
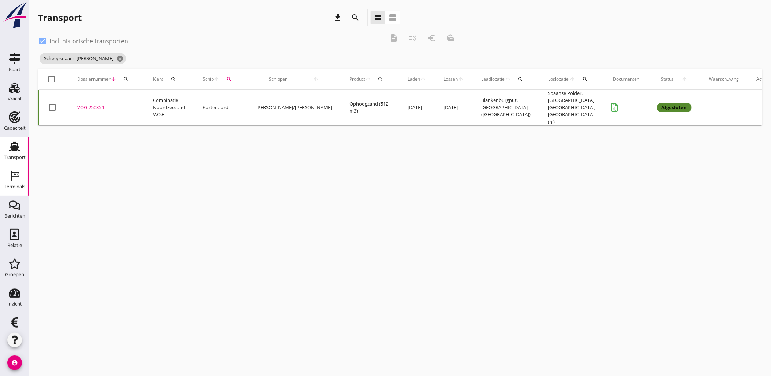
click at [19, 176] on div "Terminals" at bounding box center [15, 176] width 18 height 12
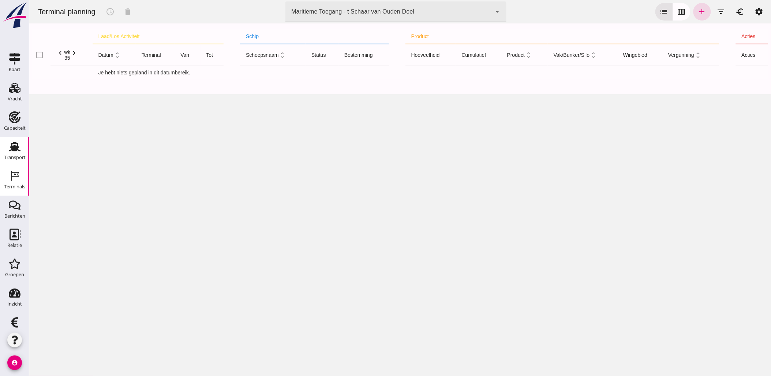
click at [8, 152] on div "Transport" at bounding box center [15, 157] width 22 height 10
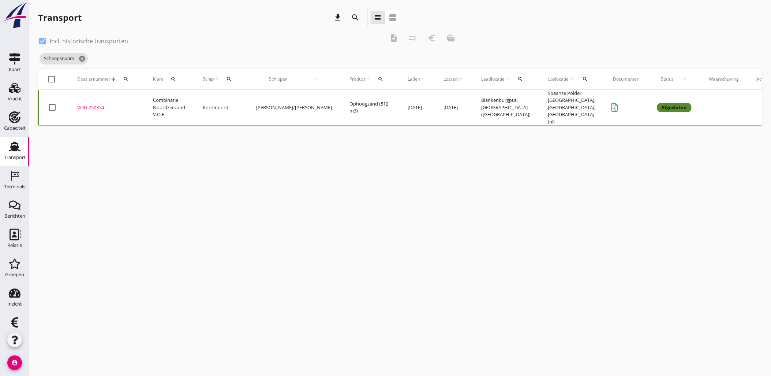
click at [90, 104] on div "VOG-250354" at bounding box center [106, 107] width 58 height 7
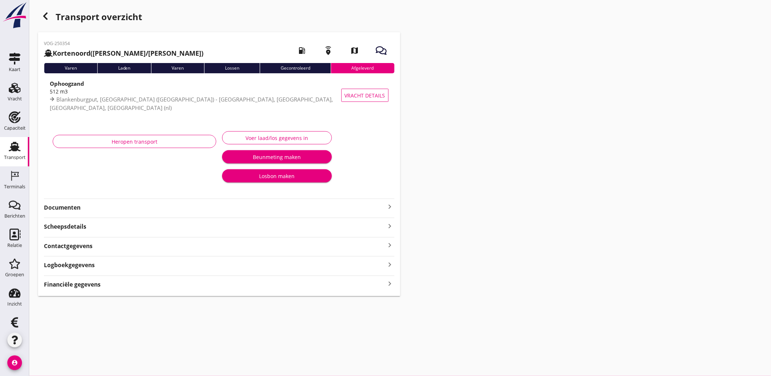
click at [71, 208] on strong "Documenten" at bounding box center [215, 207] width 342 height 8
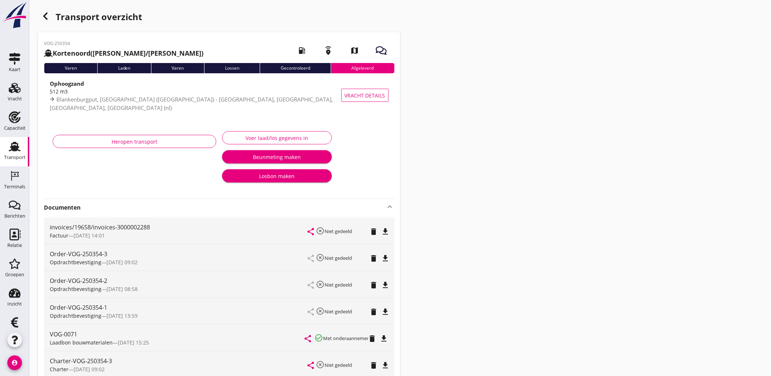
click at [71, 208] on strong "Documenten" at bounding box center [215, 207] width 342 height 8
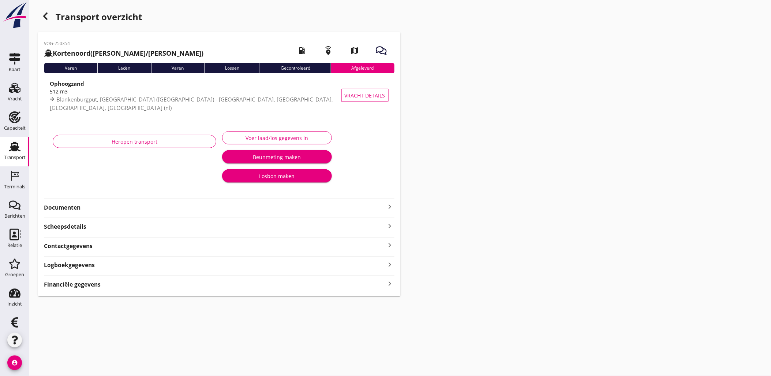
click at [74, 224] on strong "Scheepsdetails" at bounding box center [65, 226] width 42 height 8
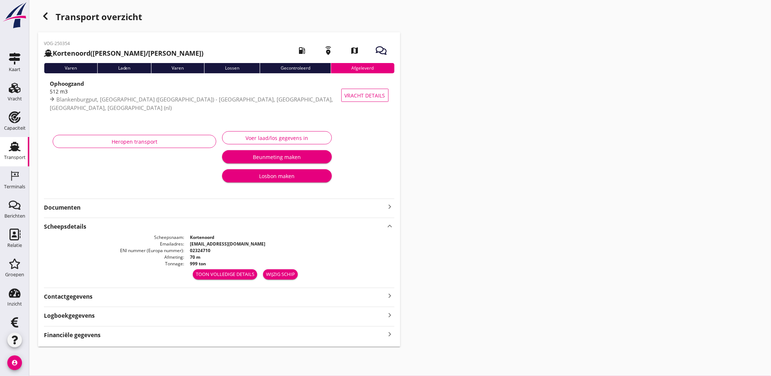
click at [74, 224] on strong "Scheepsdetails" at bounding box center [65, 226] width 42 height 8
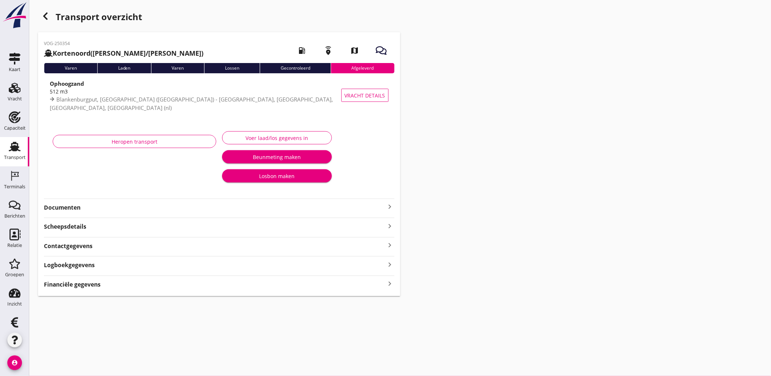
click at [78, 245] on strong "Contactgegevens" at bounding box center [68, 246] width 49 height 8
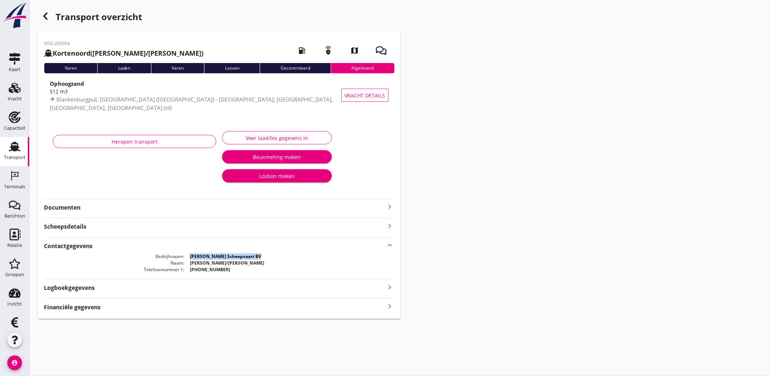
drag, startPoint x: 265, startPoint y: 256, endPoint x: 191, endPoint y: 255, distance: 74.0
click at [191, 255] on dd "[PERSON_NAME] Scheepvaart BV" at bounding box center [289, 256] width 211 height 7
copy strong "[PERSON_NAME] Scheepvaart BV"
